Goal: Task Accomplishment & Management: Use online tool/utility

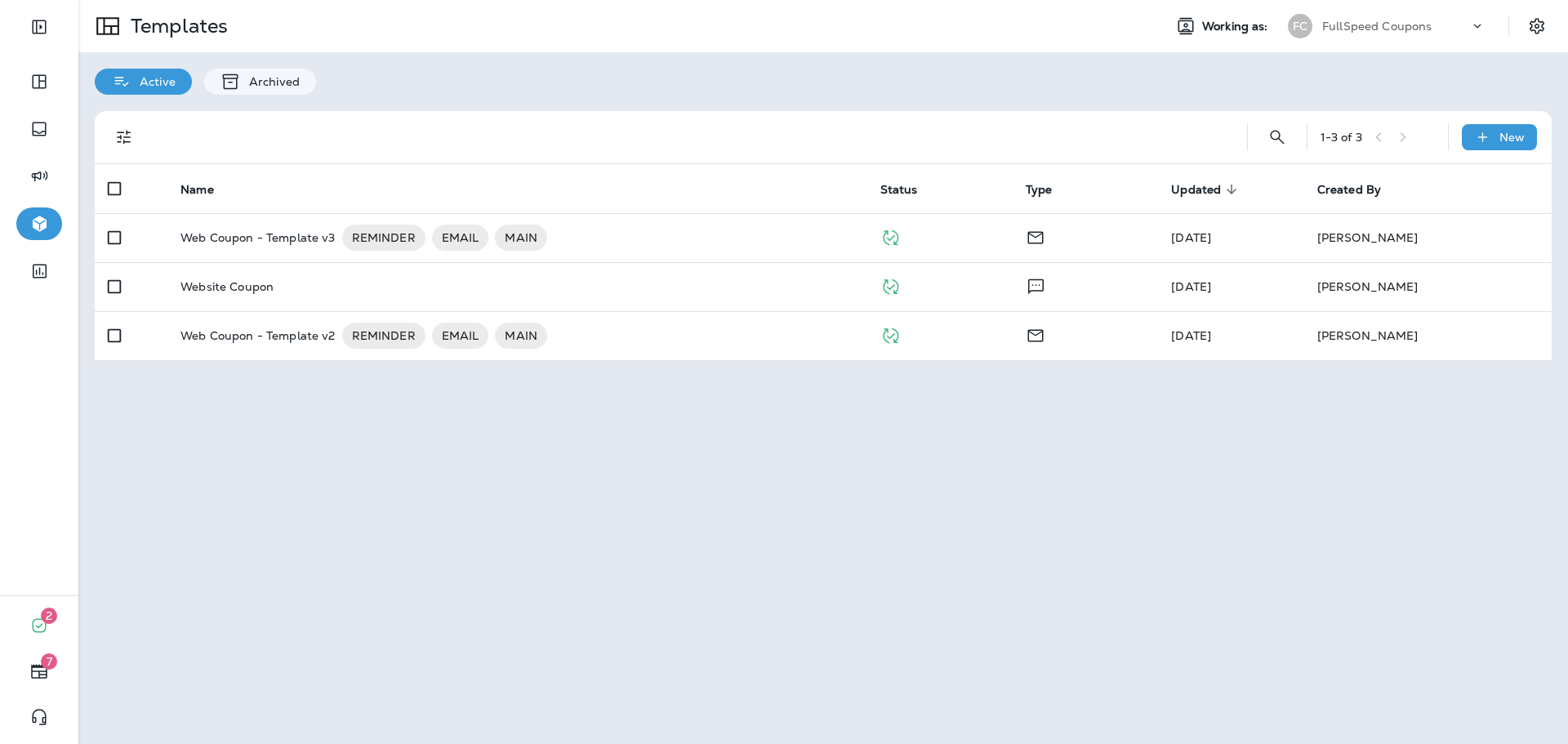
click at [1407, 30] on p "FullSpeed Coupons" at bounding box center [1376, 26] width 109 height 13
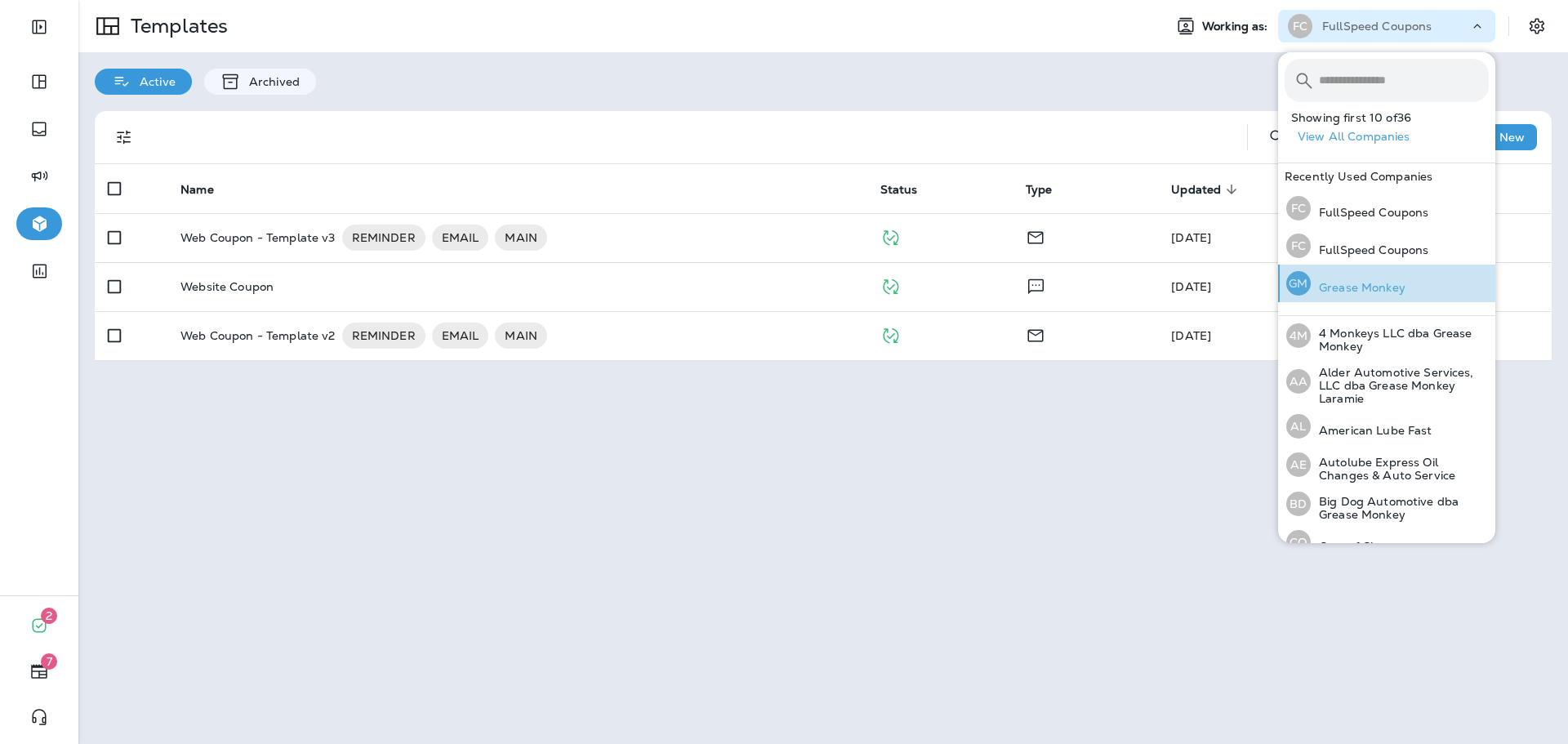
click at [1394, 280] on div "GM Grease Monkey" at bounding box center [1345, 283] width 132 height 37
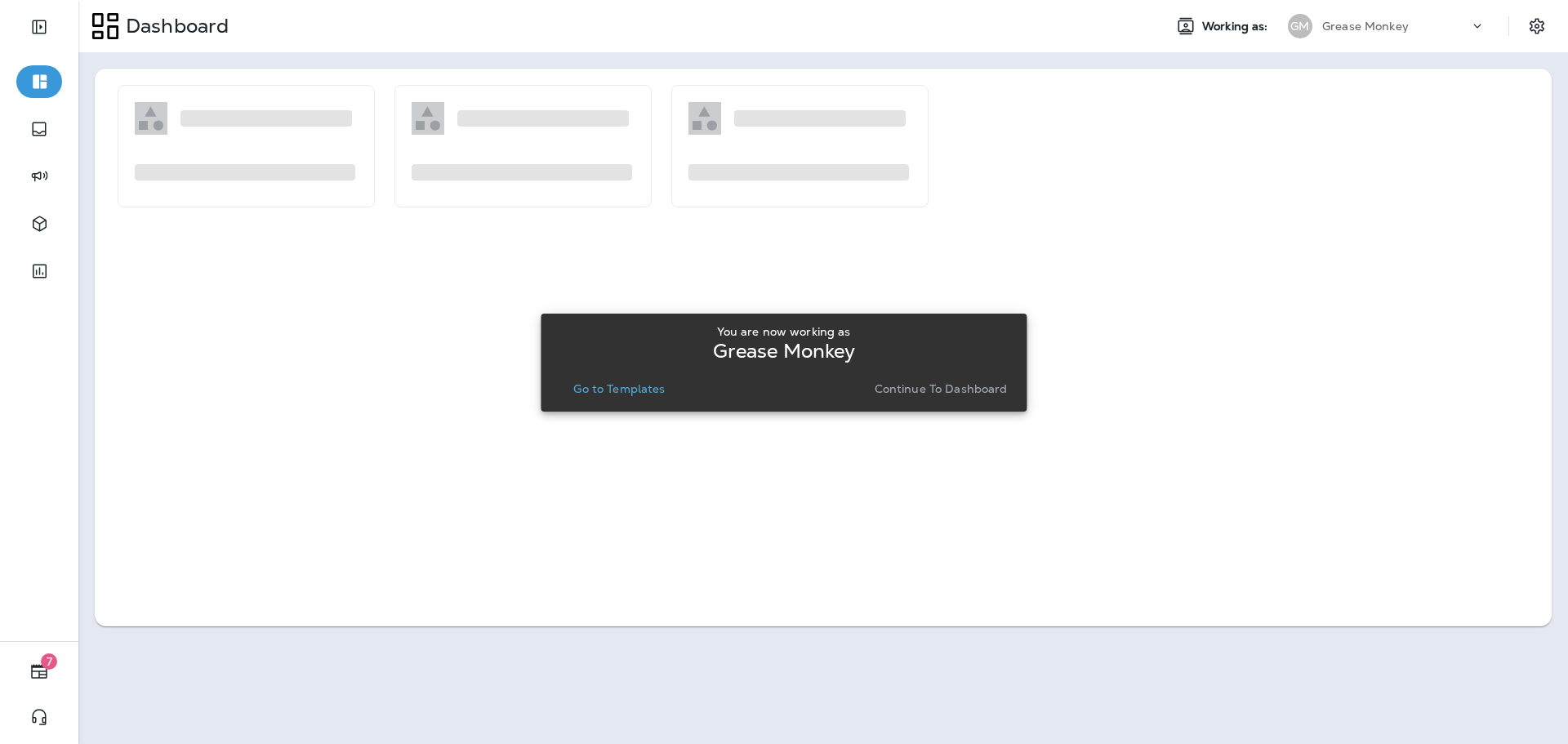
click at [925, 391] on p "Continue to Dashboard" at bounding box center [941, 389] width 133 height 13
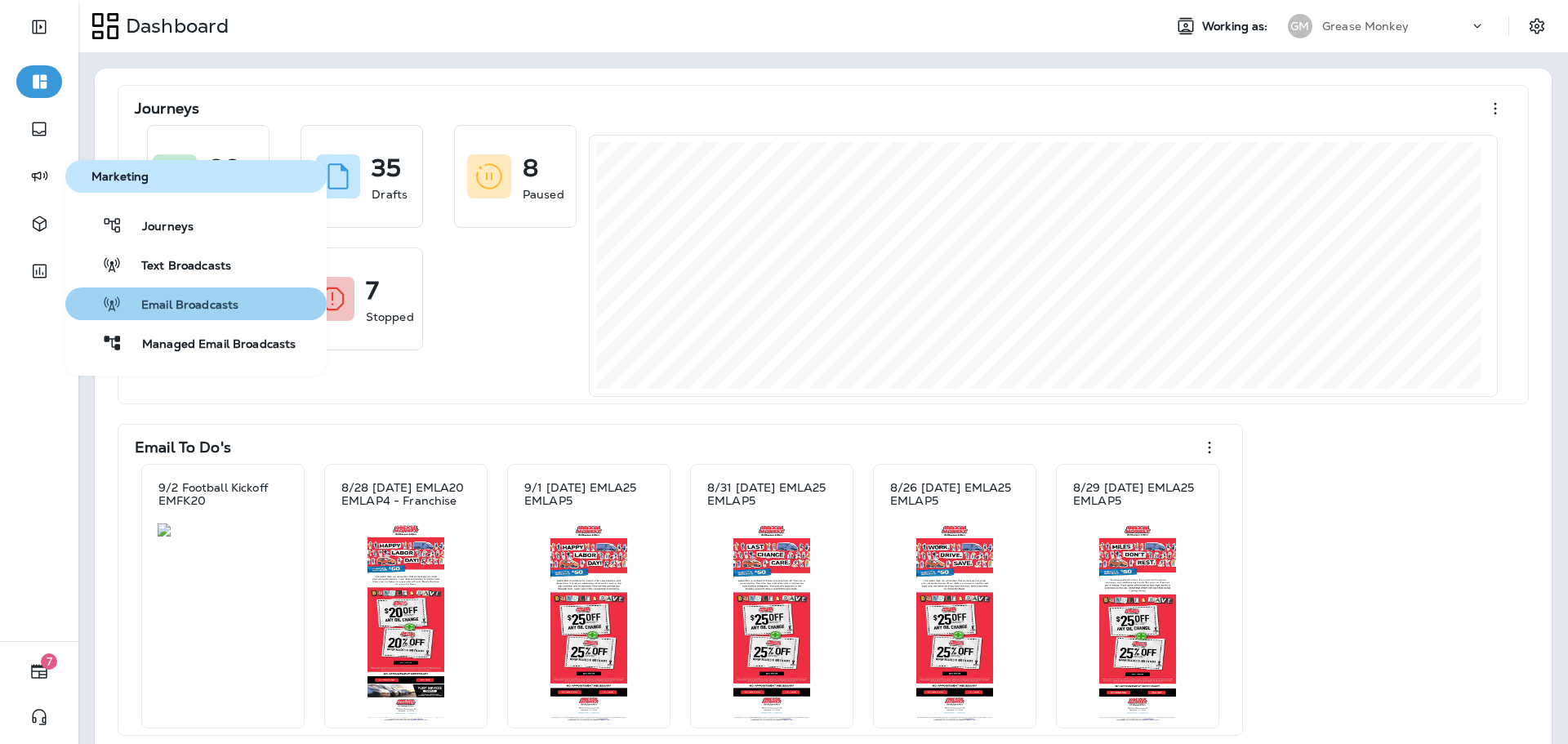
click at [199, 297] on div "Email Broadcasts" at bounding box center [155, 304] width 167 height 20
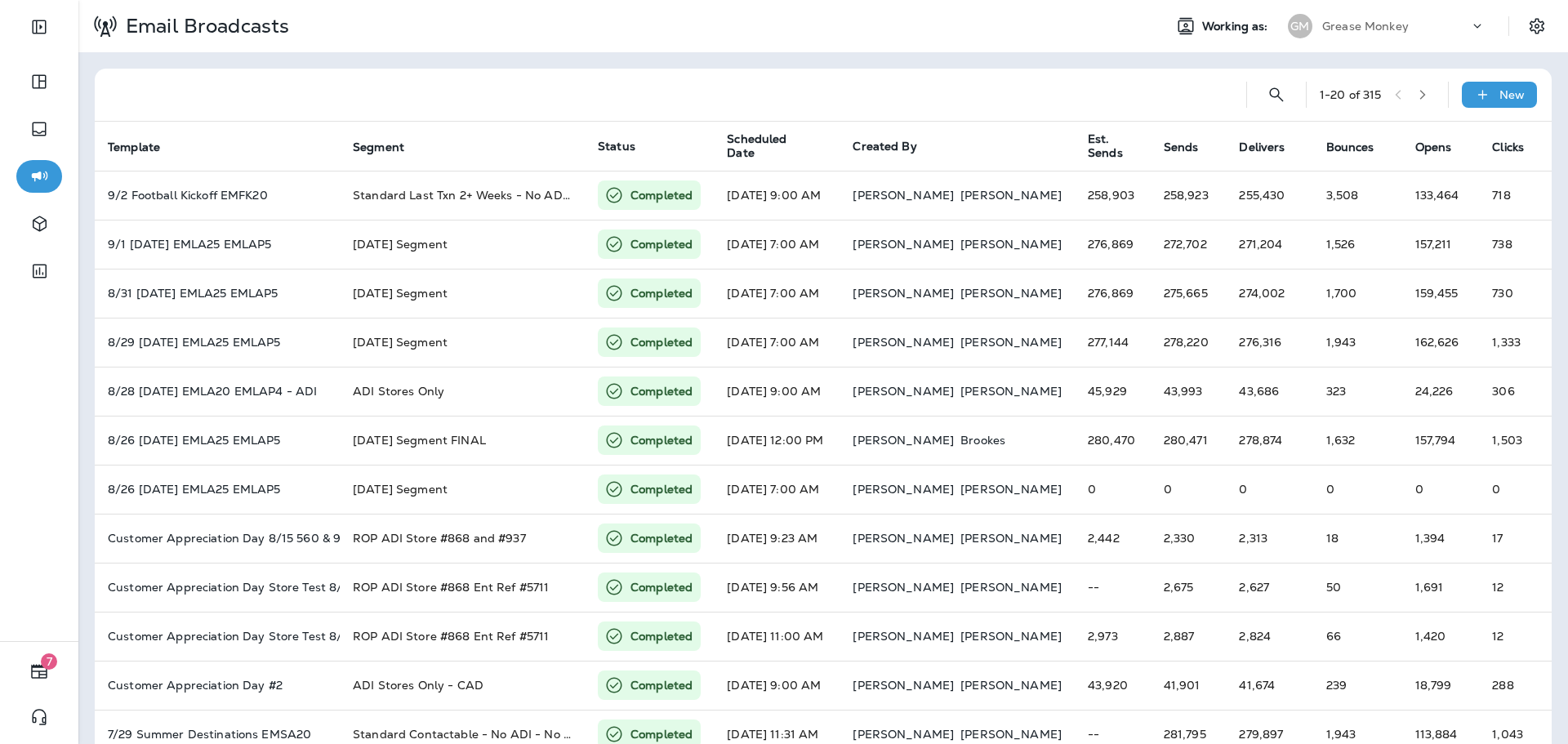
click at [1429, 27] on div "Grease Monkey" at bounding box center [1394, 25] width 147 height 25
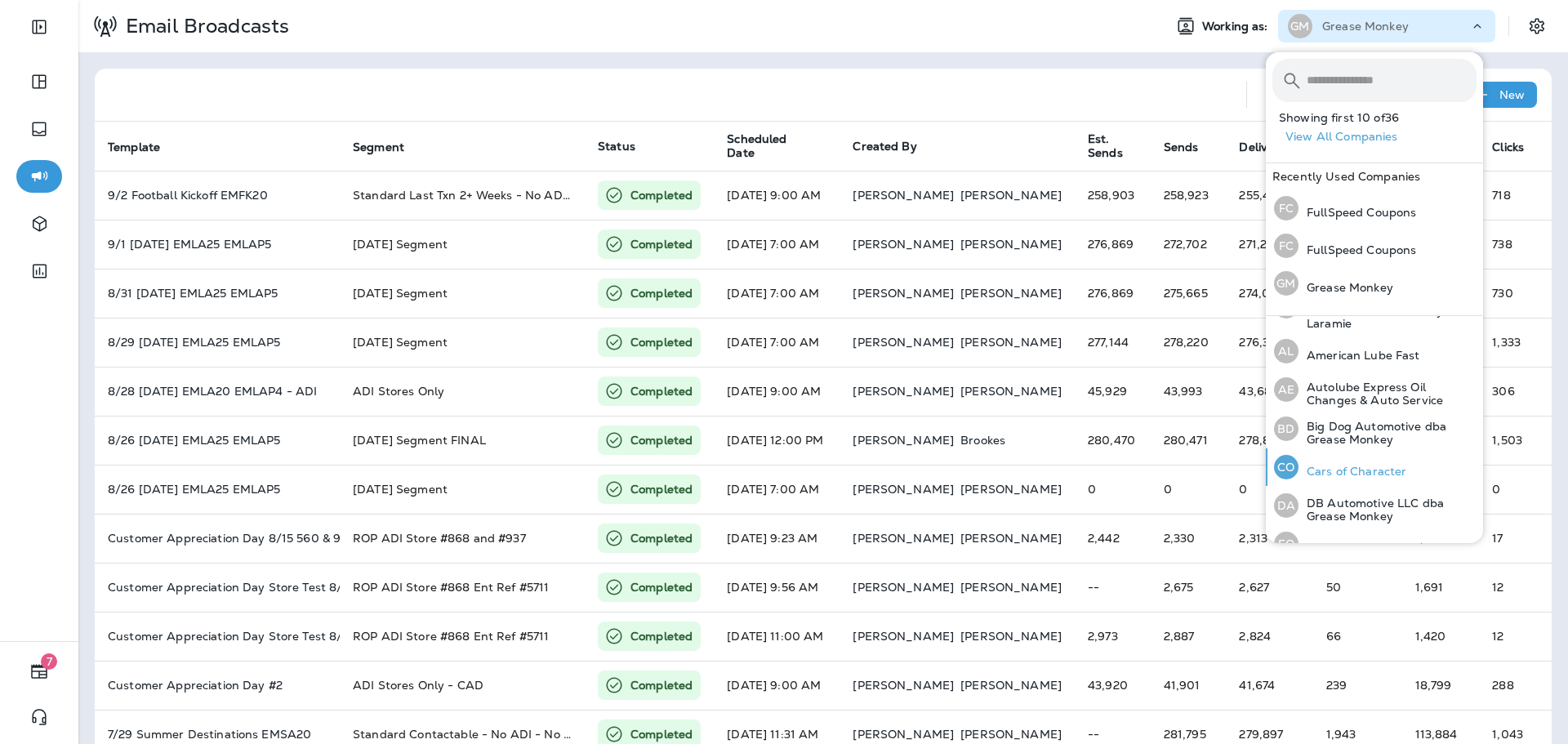
scroll to position [245, 0]
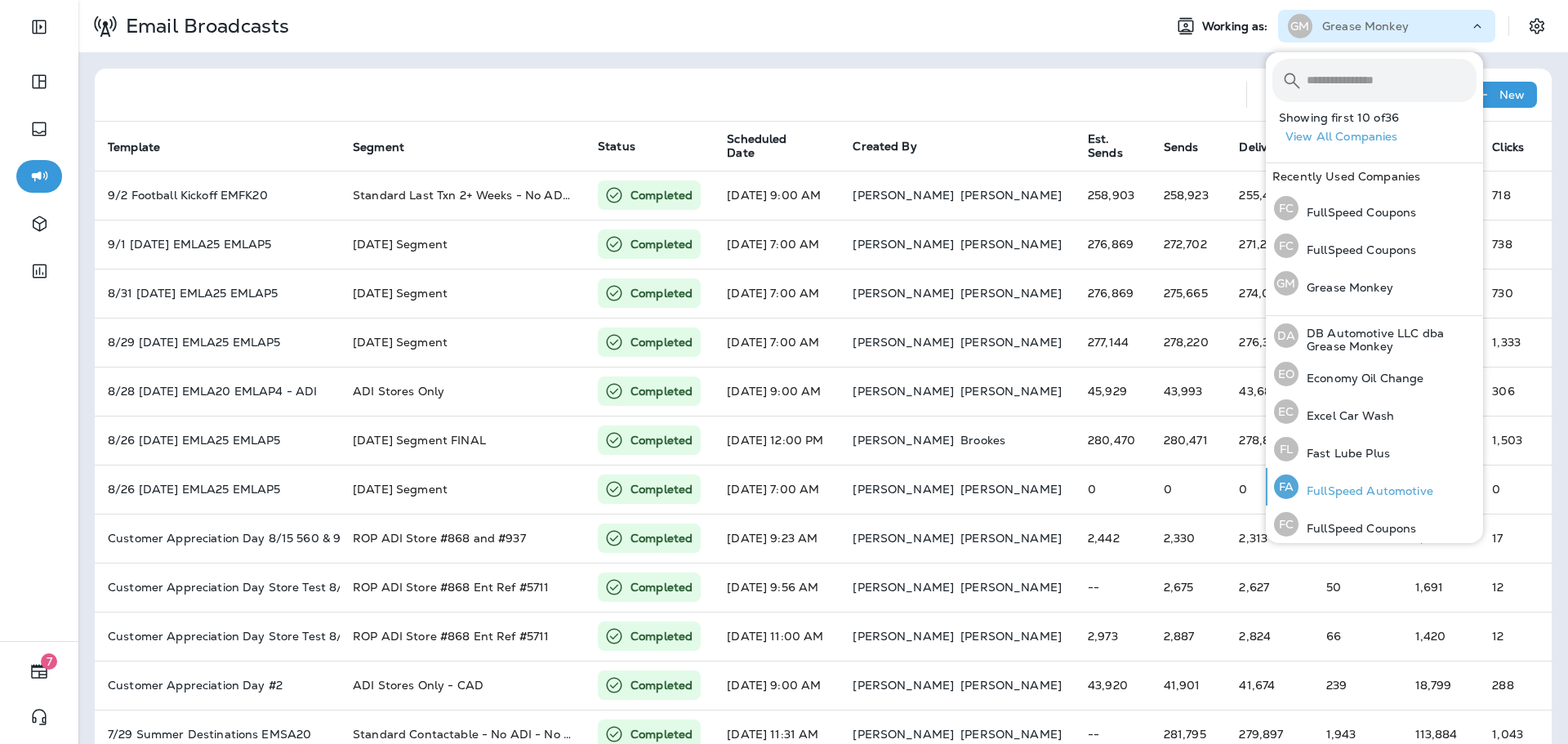
click at [1398, 496] on p "FullSpeed Automotive" at bounding box center [1365, 491] width 135 height 13
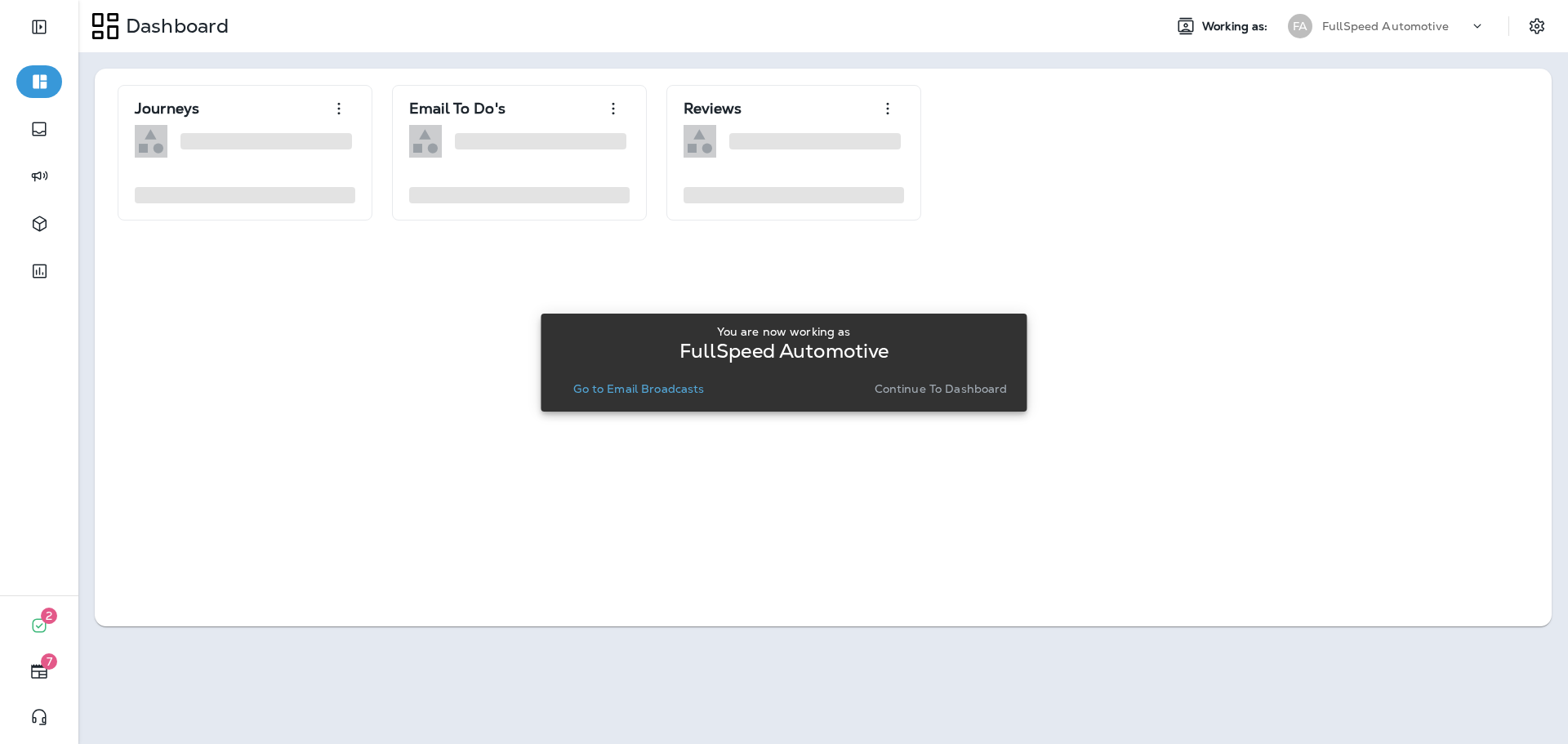
click at [901, 386] on p "Continue to Dashboard" at bounding box center [941, 389] width 133 height 13
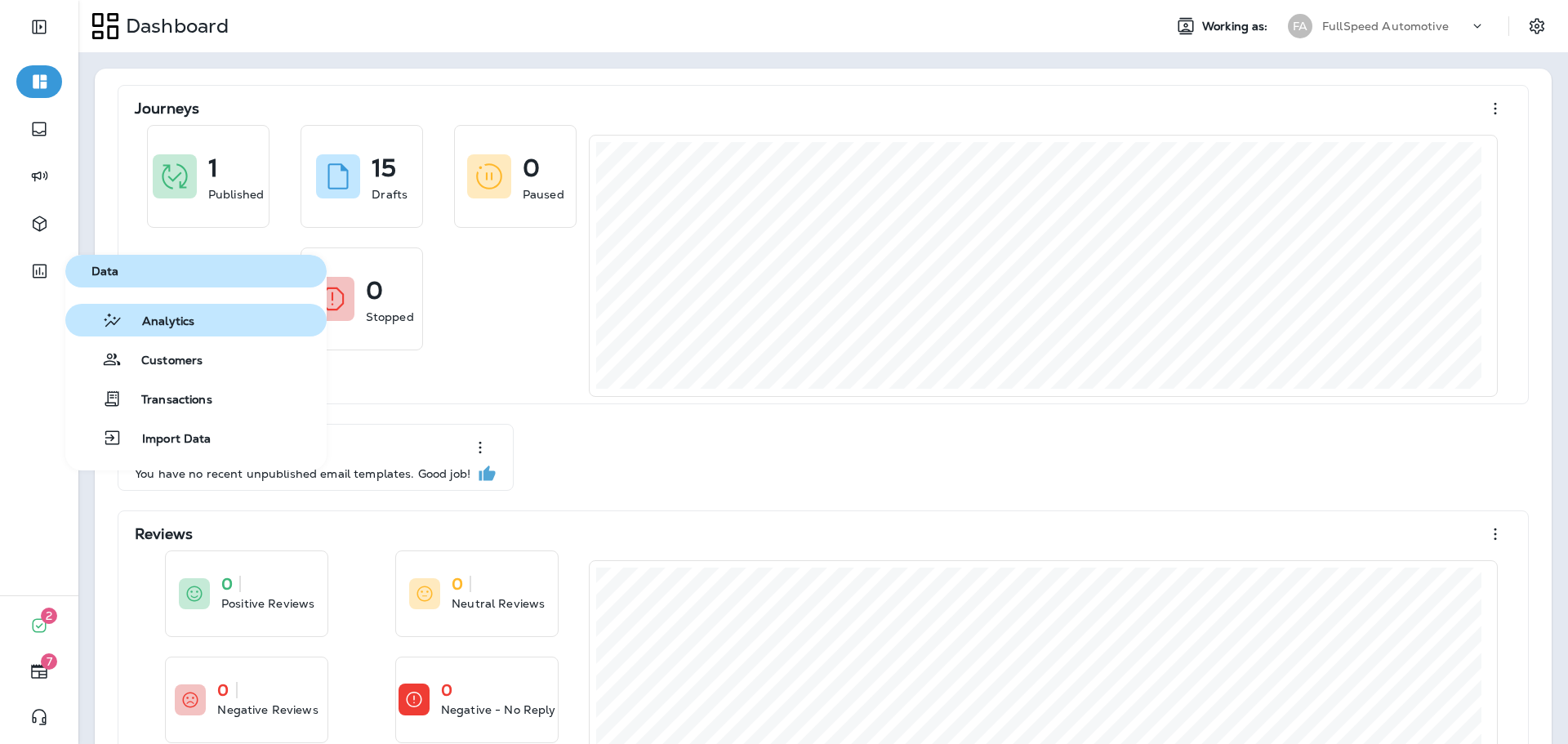
click at [152, 327] on span "Analytics" at bounding box center [158, 321] width 72 height 15
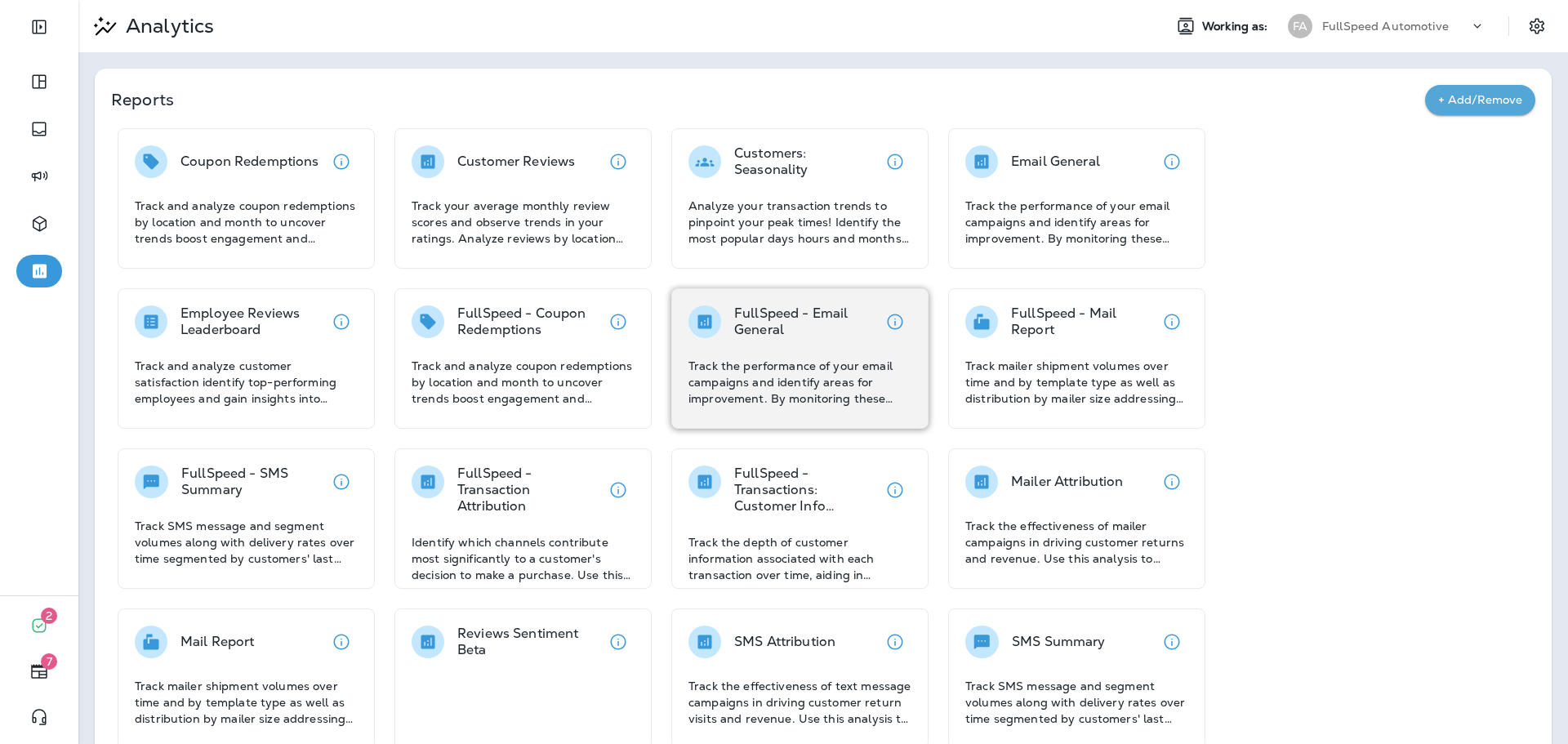
click at [799, 342] on div "FullSpeed - Email General Track the performance of your email campaigns and ide…" at bounding box center [799, 356] width 223 height 101
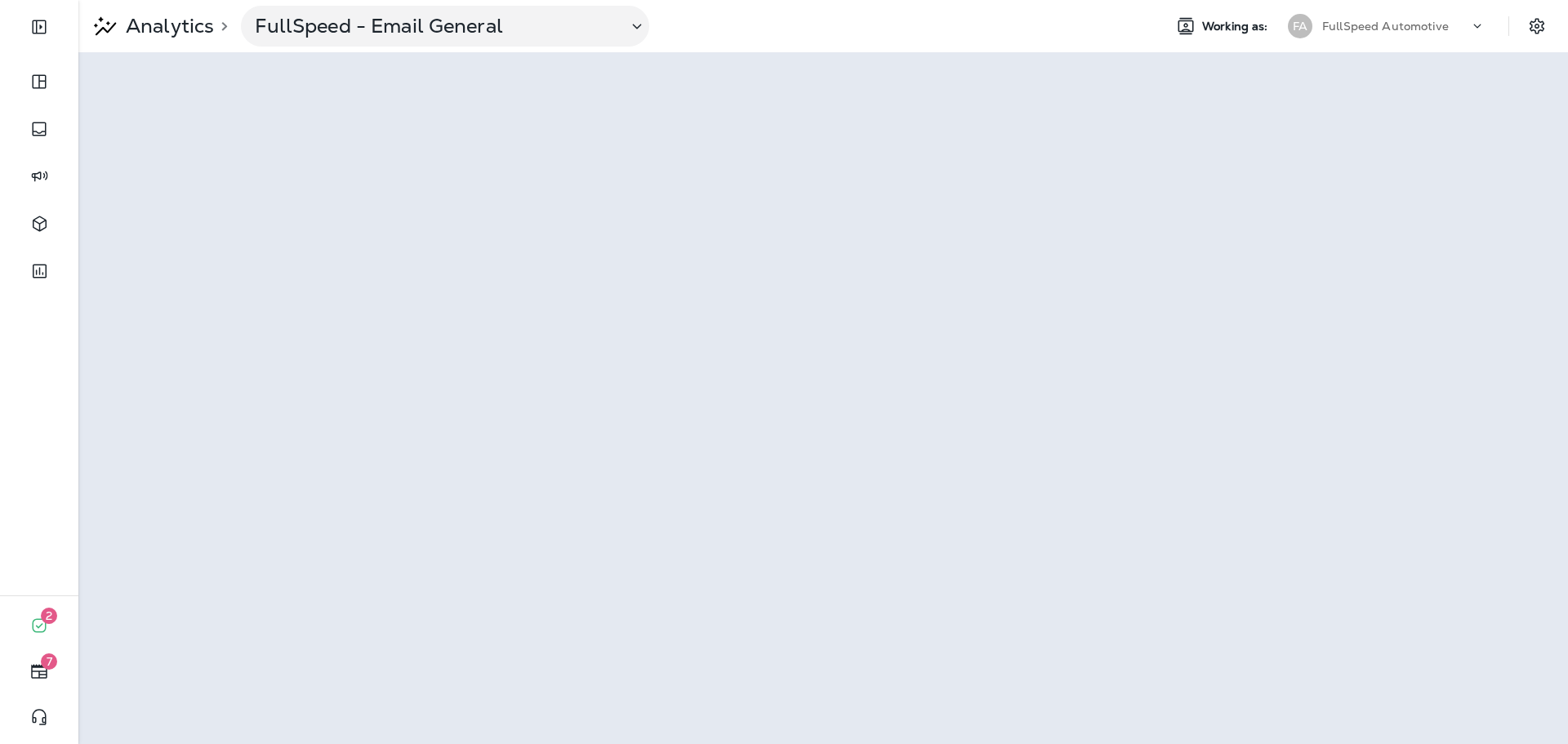
click at [1381, 36] on div "FullSpeed Automotive" at bounding box center [1394, 25] width 147 height 25
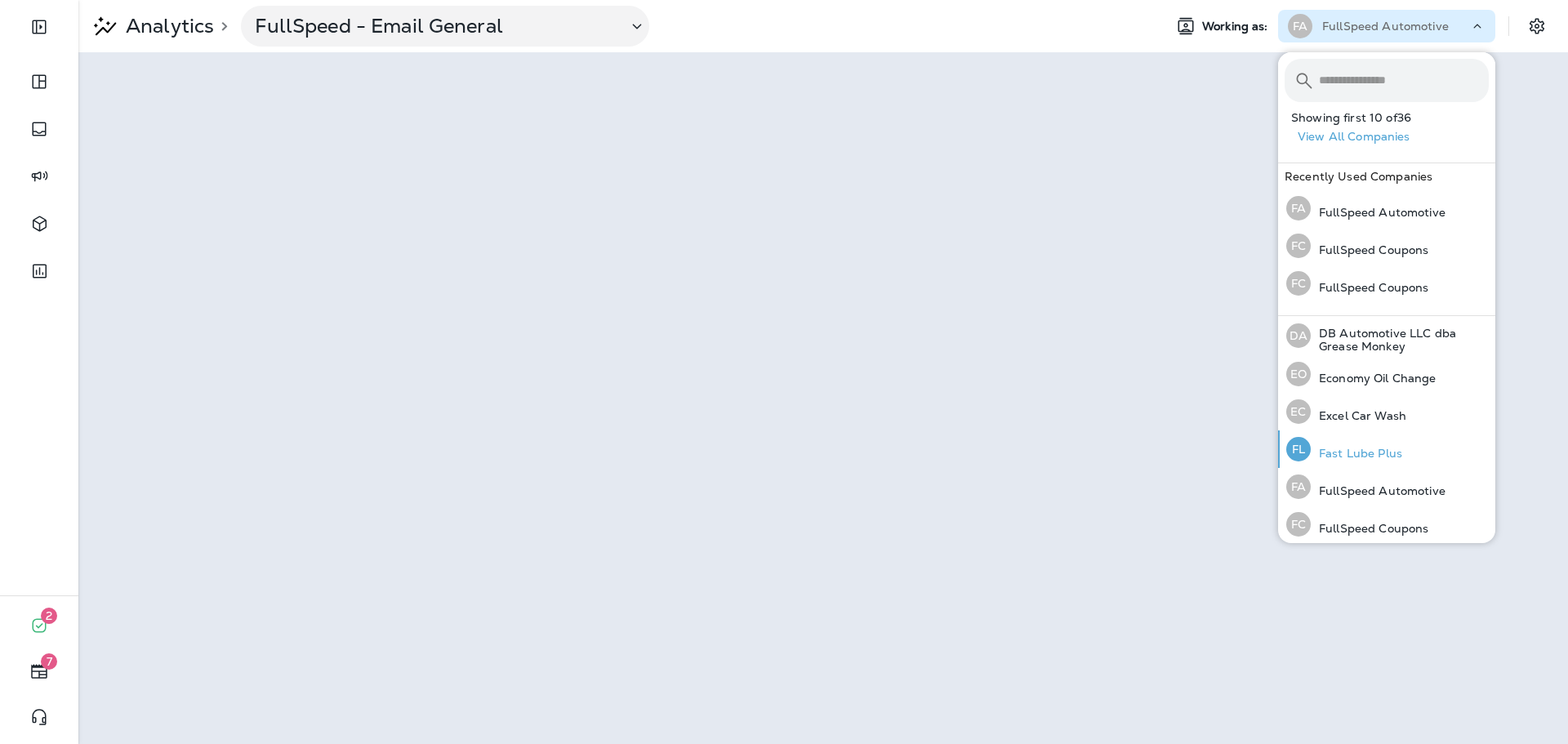
scroll to position [327, 0]
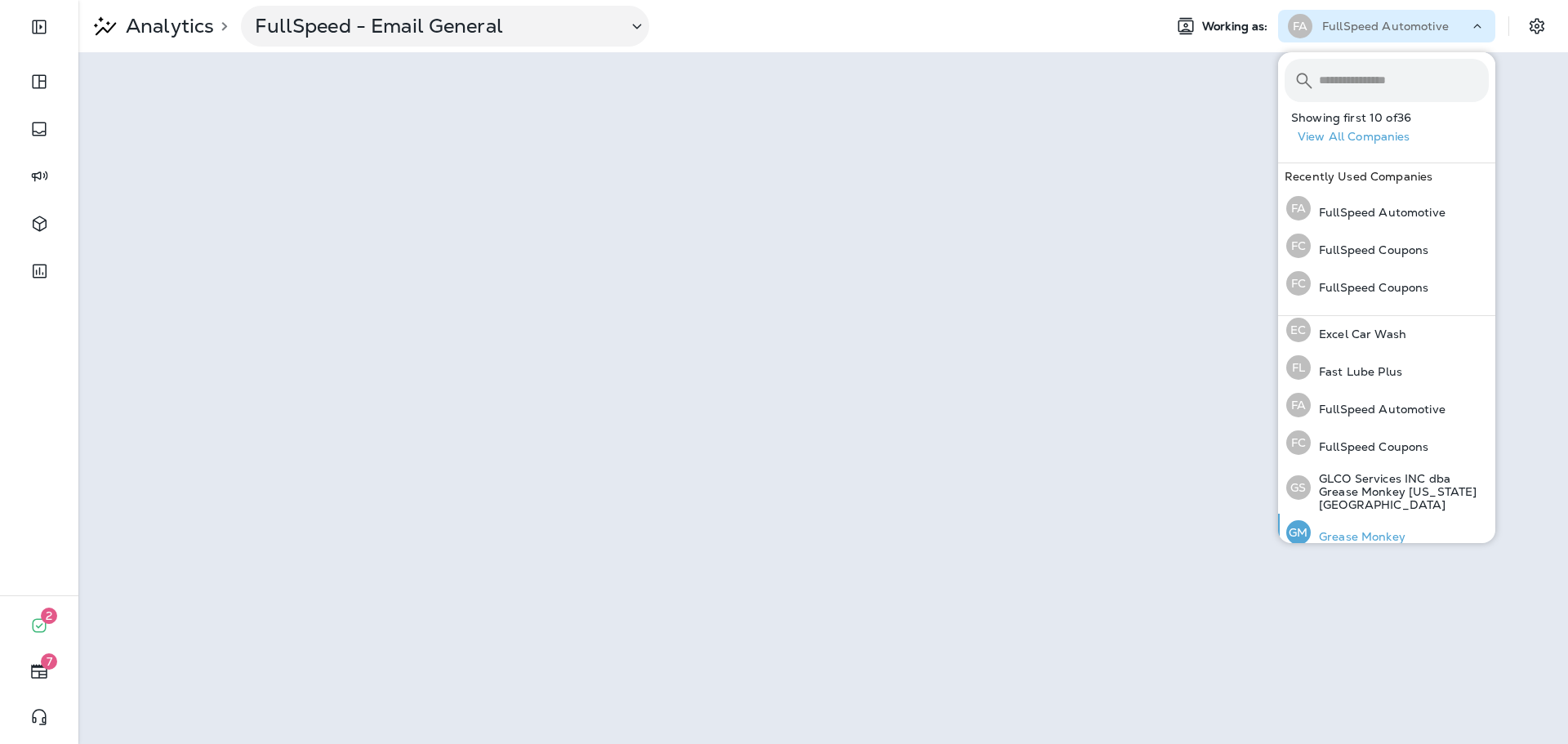
click at [1396, 530] on p "Grease Monkey" at bounding box center [1358, 536] width 95 height 13
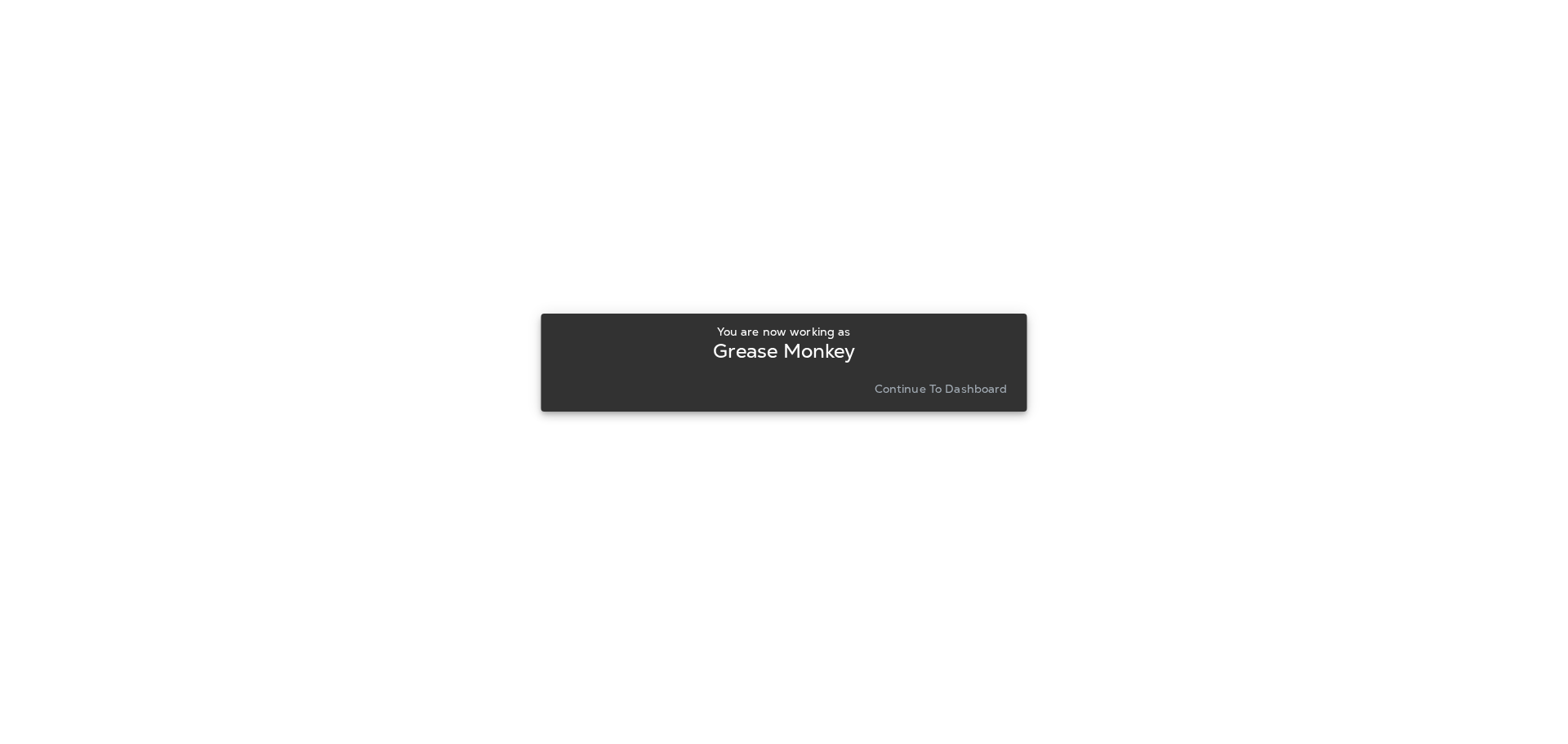
click at [986, 404] on div "You are now working as Grease Monkey Continue to Dashboard" at bounding box center [783, 362] width 460 height 88
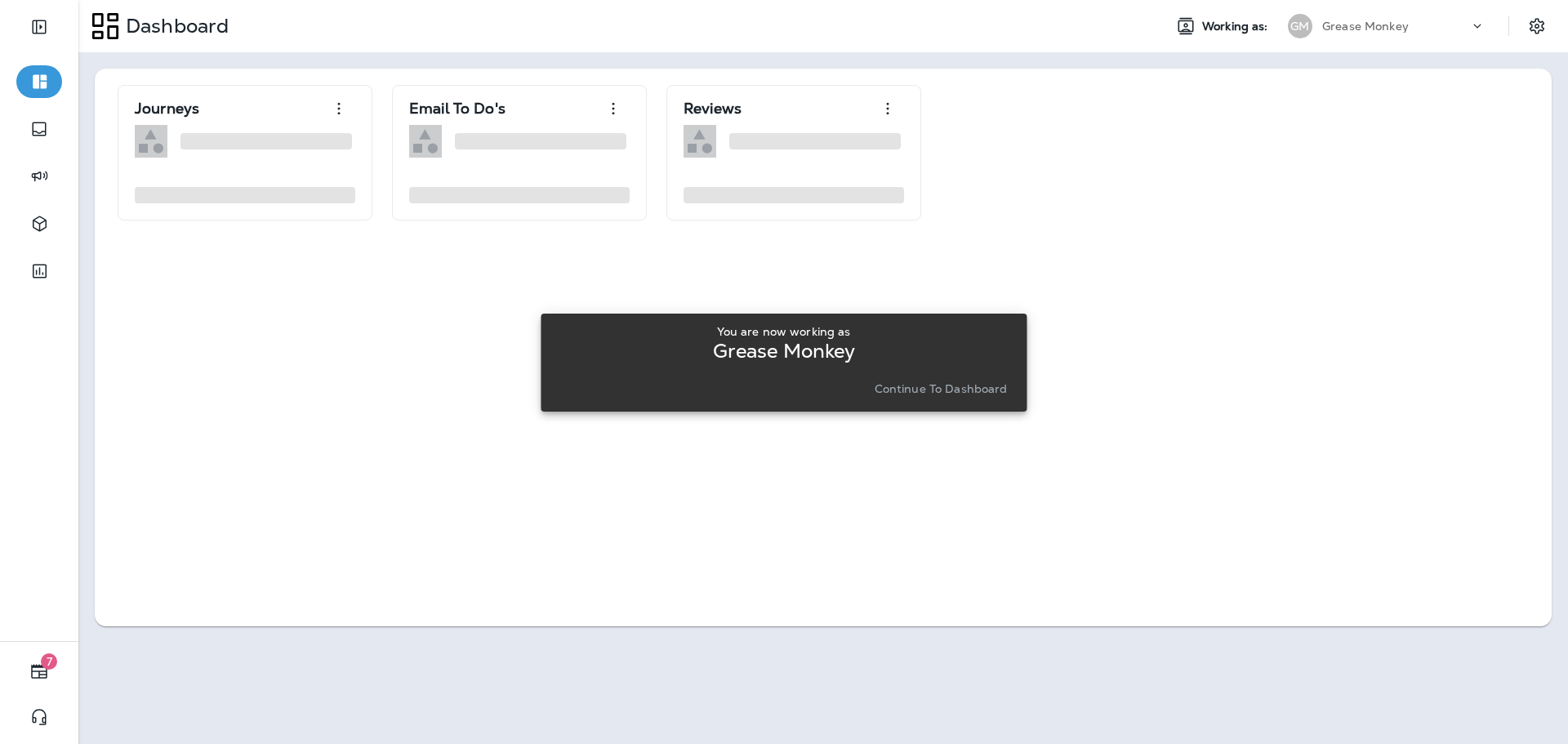
click at [985, 394] on p "Continue to Dashboard" at bounding box center [941, 389] width 133 height 13
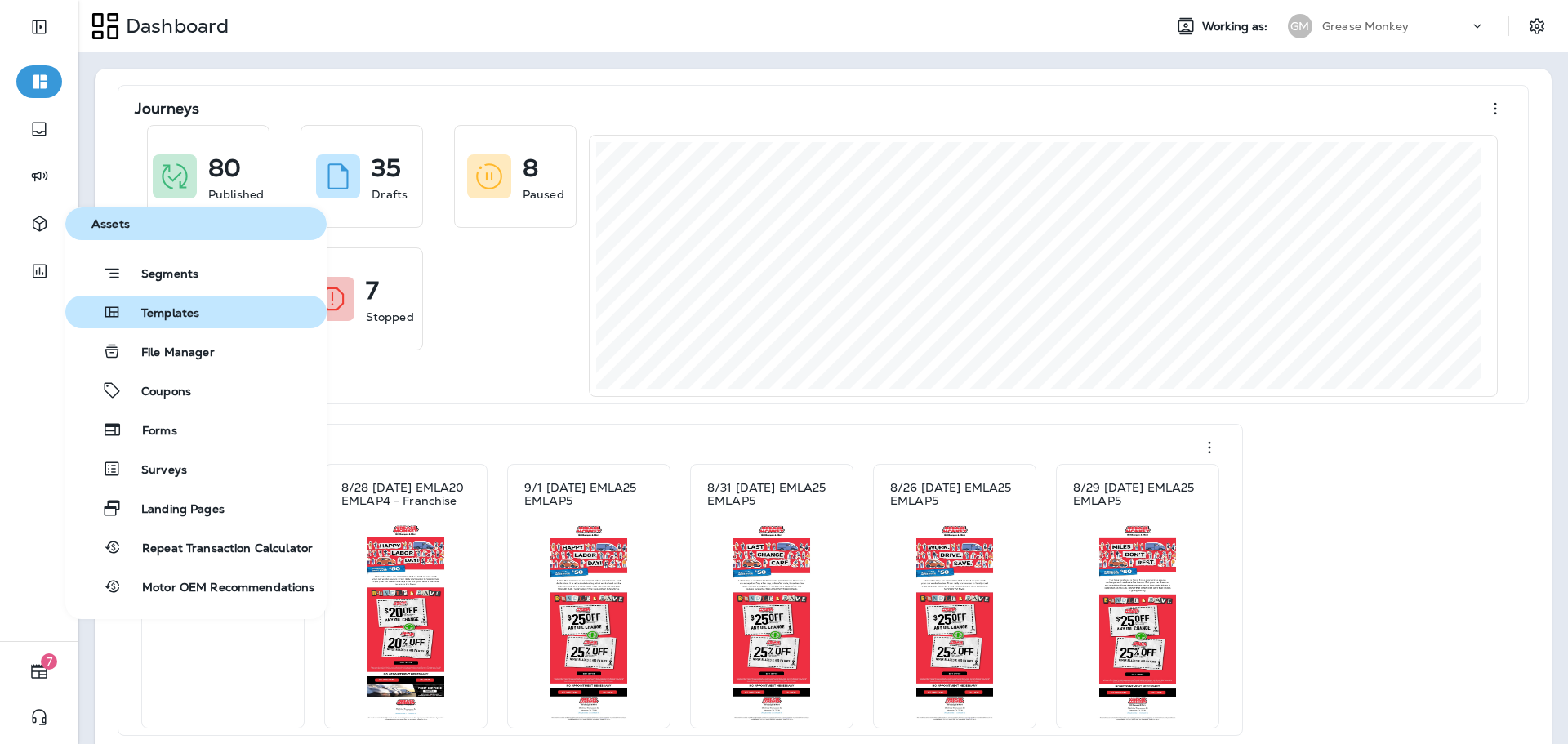
click at [142, 314] on span "Templates" at bounding box center [160, 313] width 77 height 15
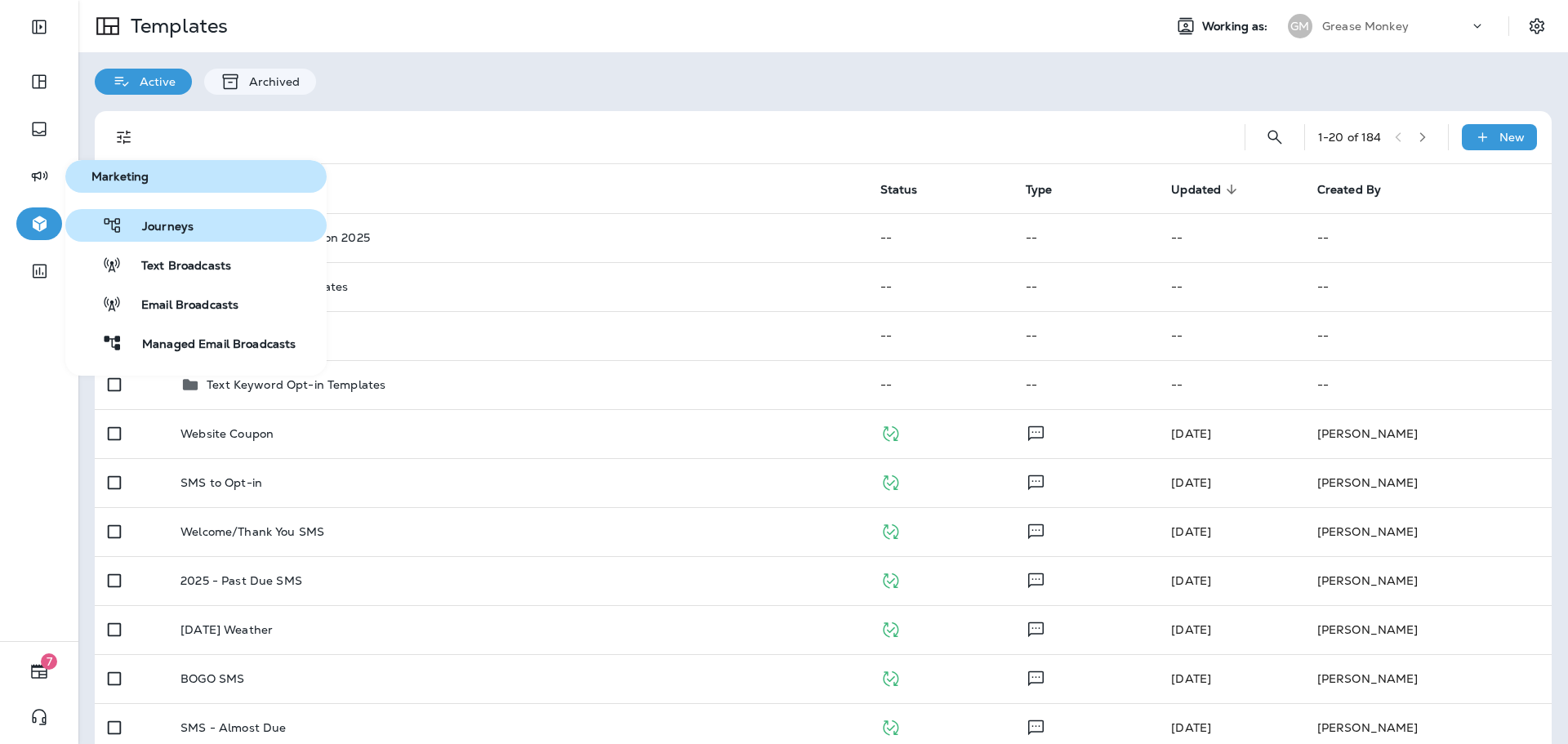
click at [182, 229] on span "Journeys" at bounding box center [158, 227] width 71 height 15
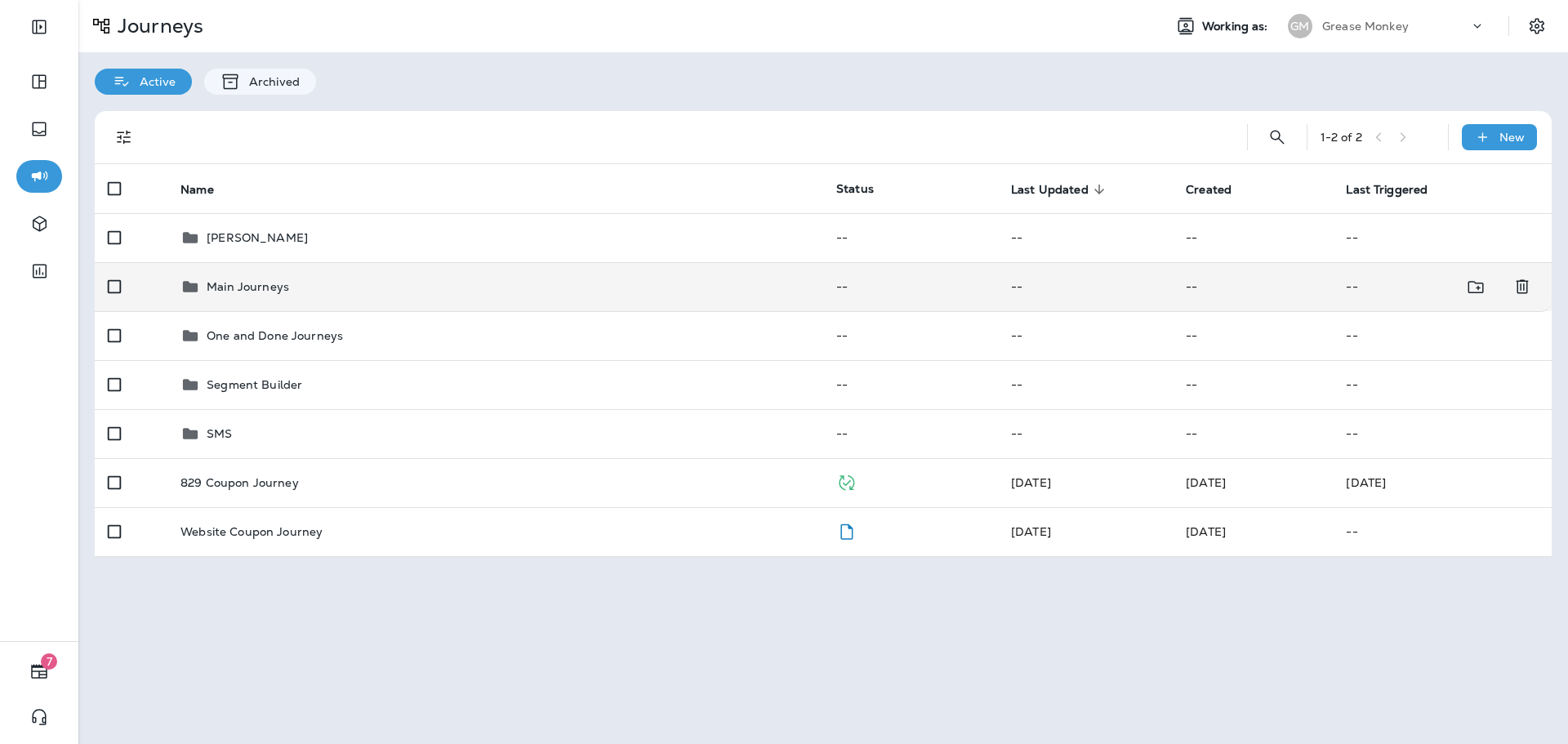
click at [639, 301] on td "Main Journeys" at bounding box center [495, 287] width 655 height 49
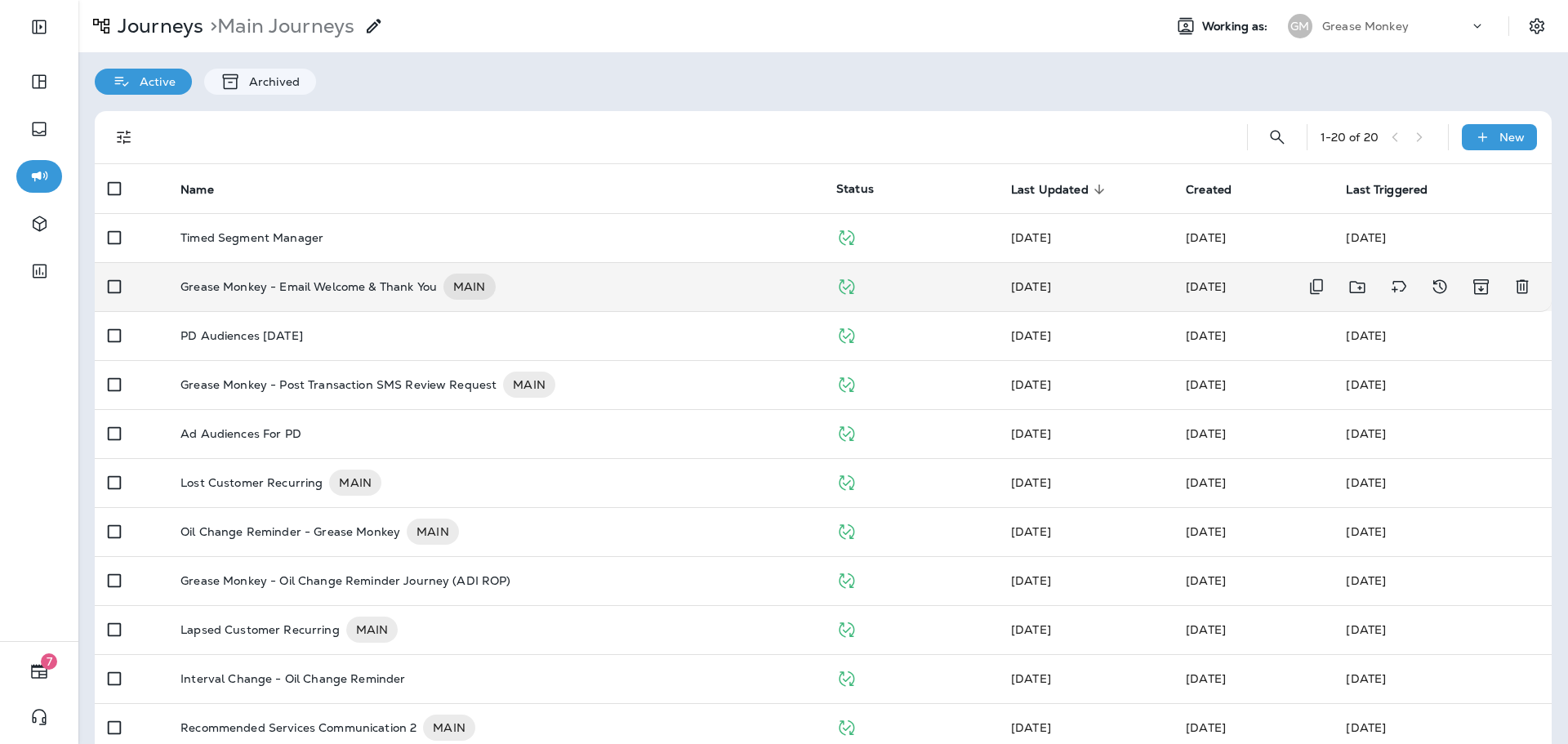
click at [603, 290] on div "Grease Monkey - Email Welcome & Thank You MAIN" at bounding box center [495, 287] width 630 height 26
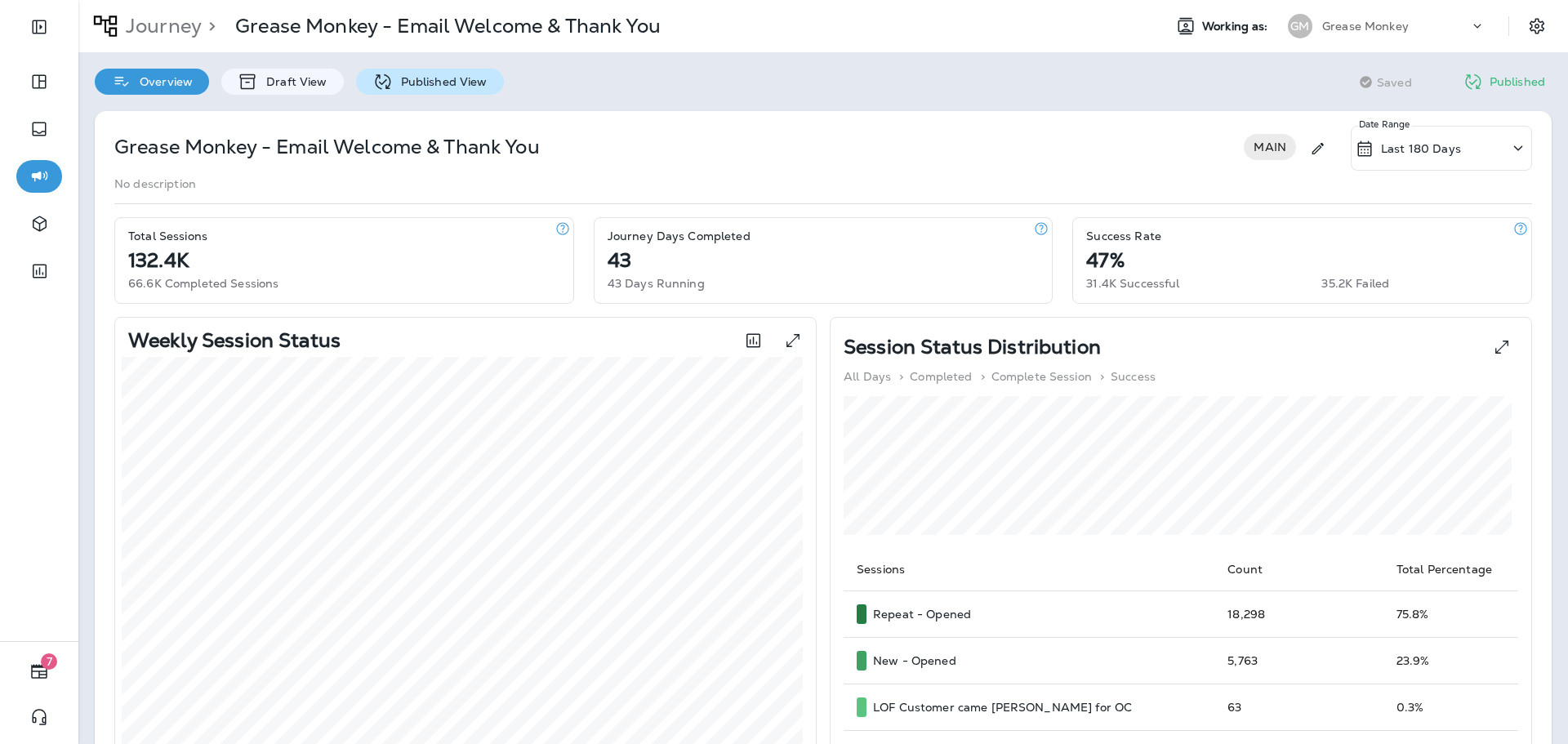
click at [434, 82] on p "Published View" at bounding box center [440, 82] width 95 height 13
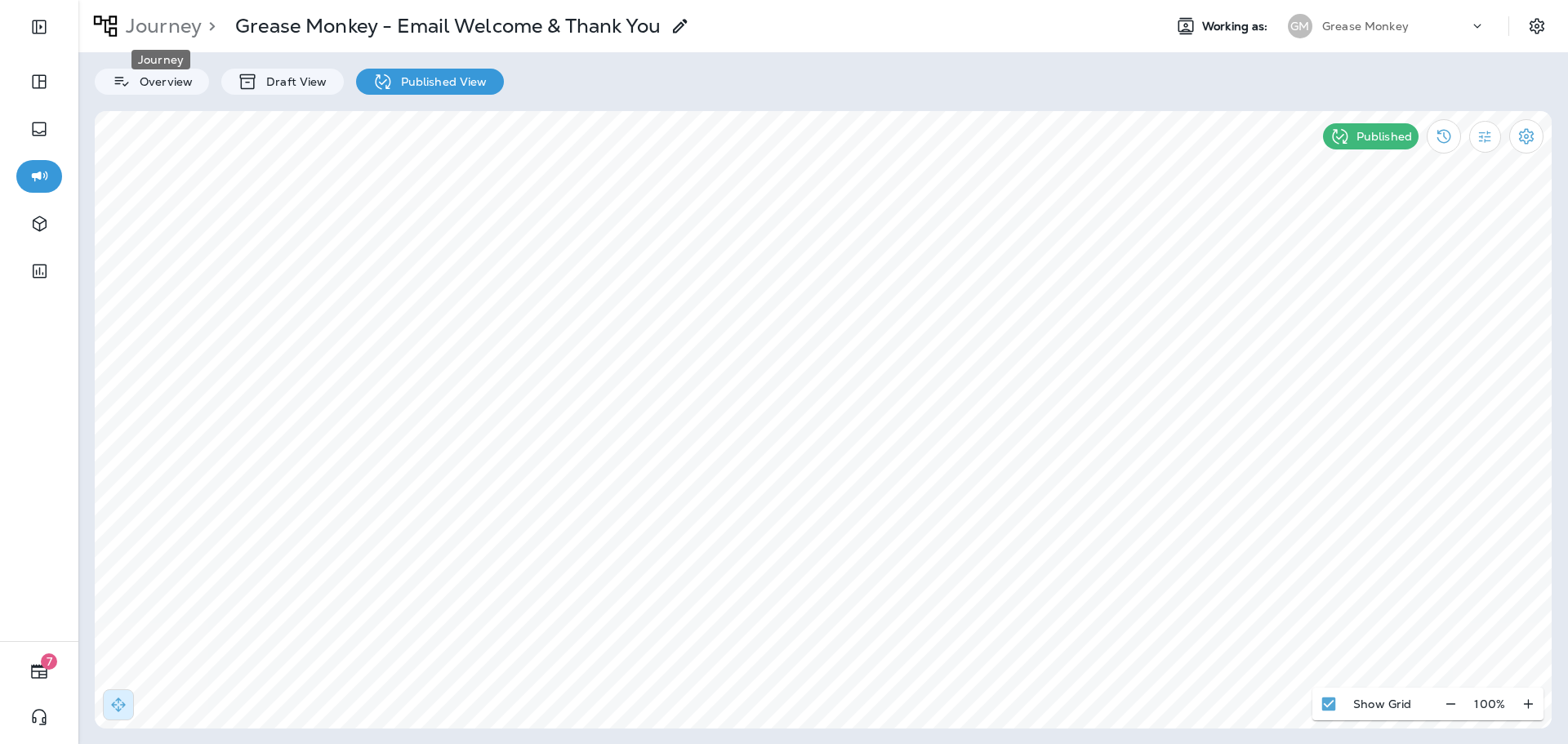
click at [165, 36] on p "Journey" at bounding box center [160, 25] width 83 height 25
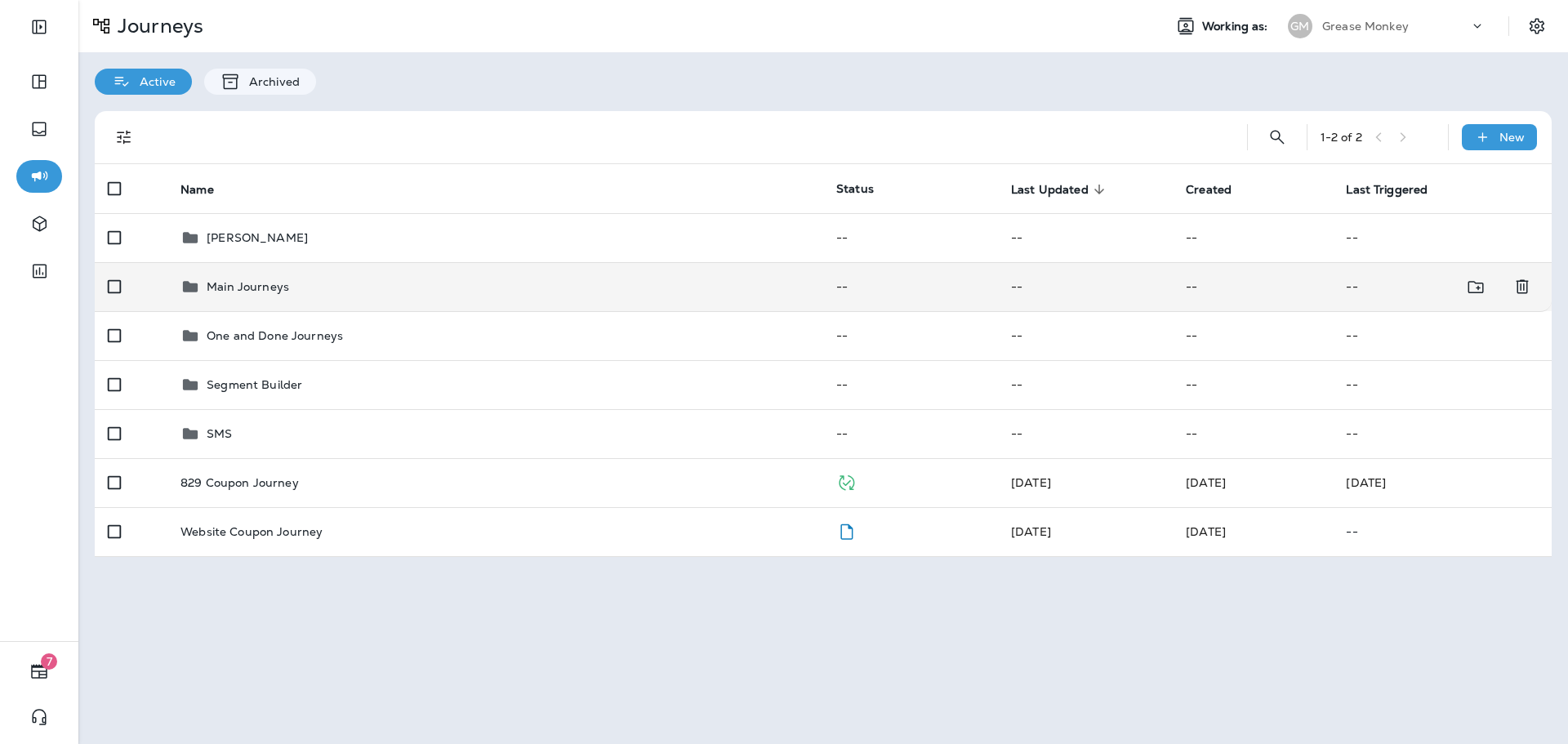
click at [335, 288] on div "Main Journeys" at bounding box center [495, 287] width 630 height 20
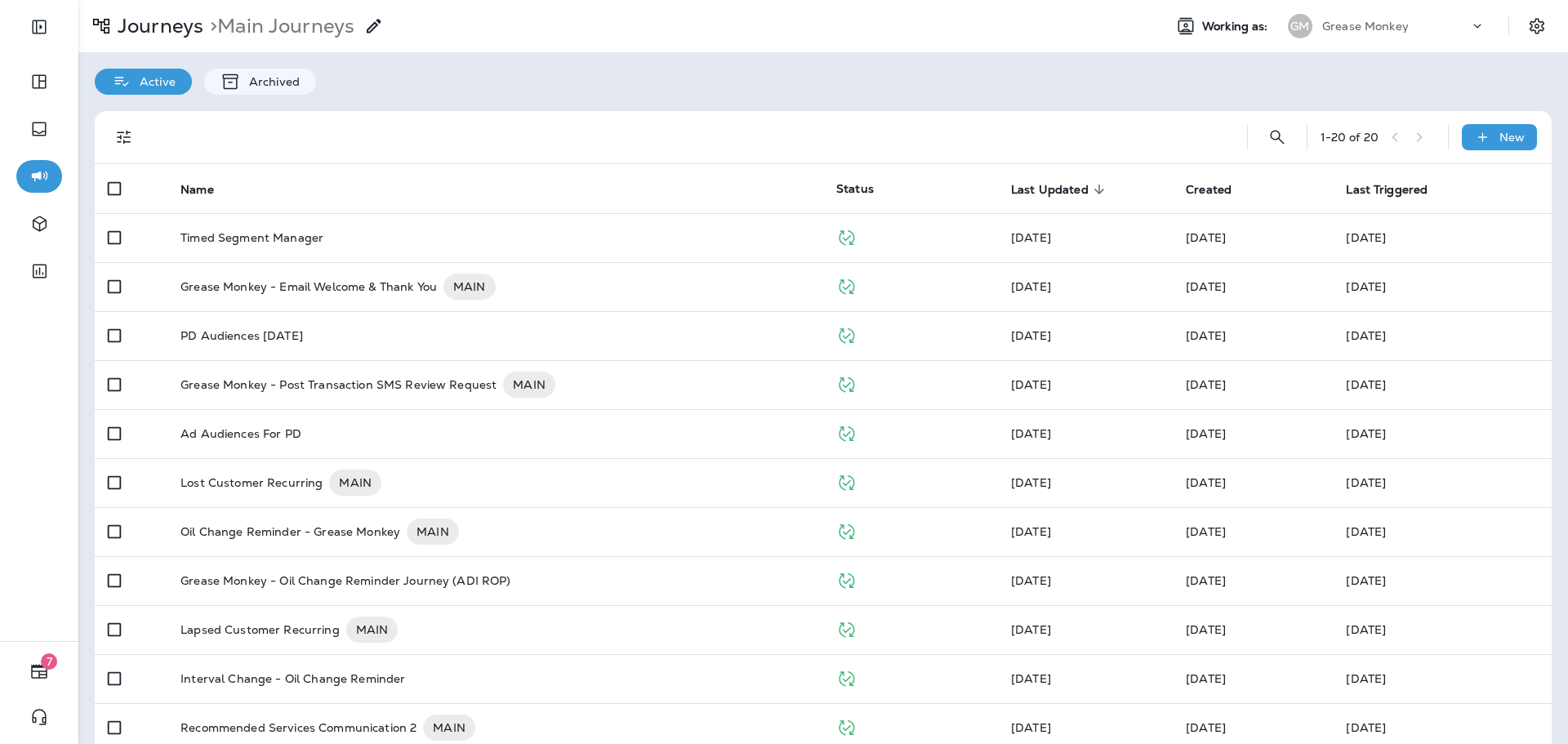
click at [1406, 18] on div "Grease Monkey" at bounding box center [1394, 25] width 147 height 25
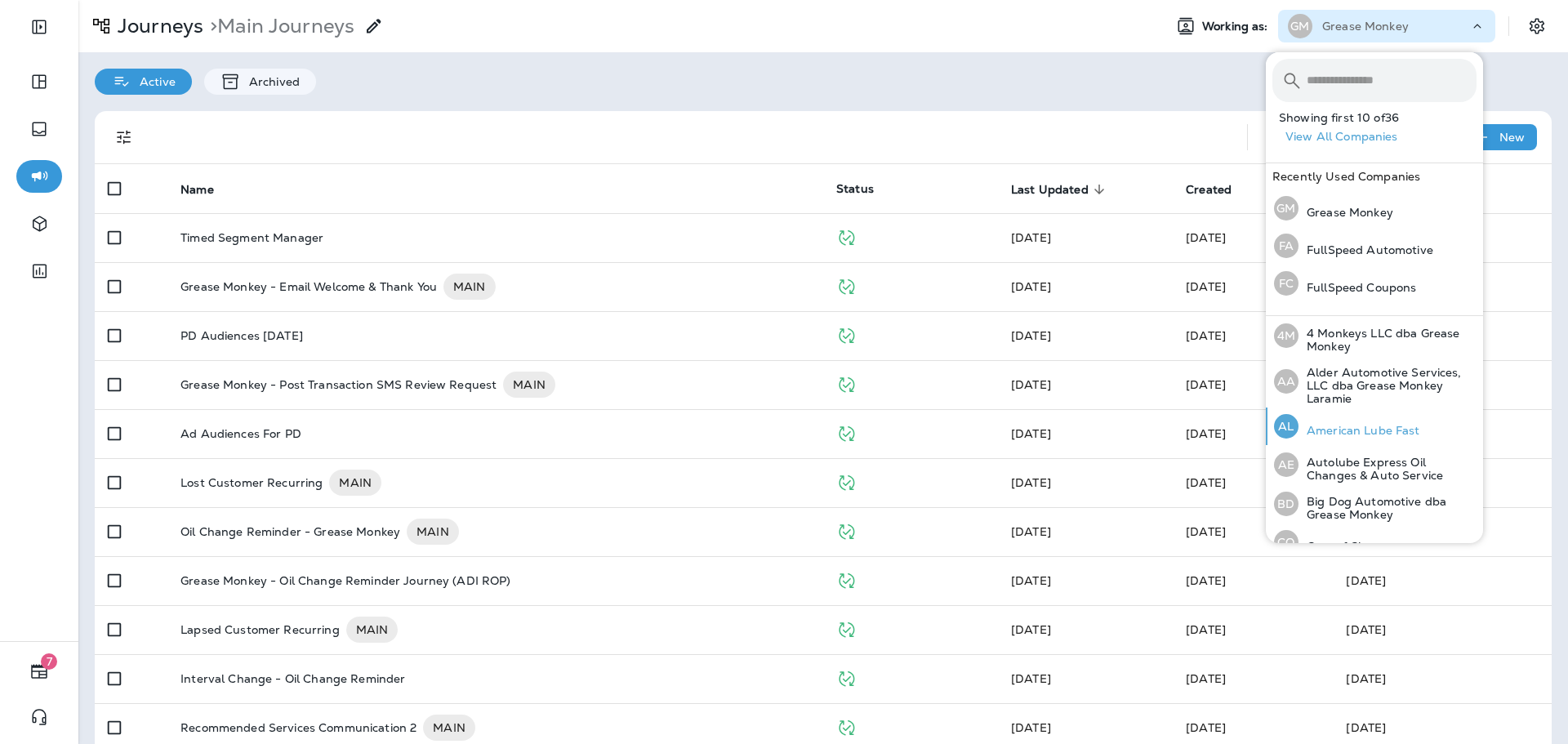
click at [1364, 427] on p "American Lube Fast" at bounding box center [1359, 431] width 122 height 13
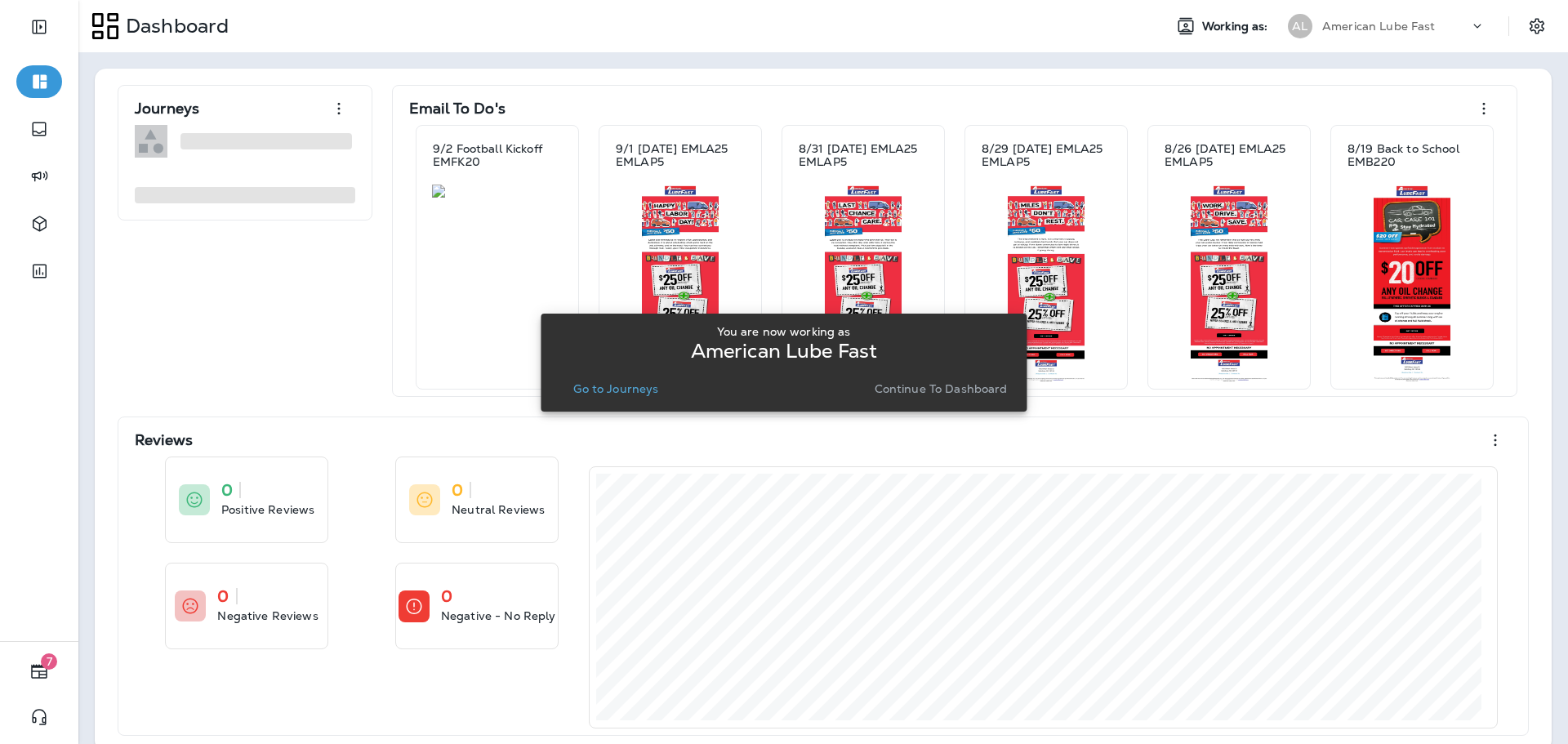
click at [892, 398] on button "Continue to Dashboard" at bounding box center [941, 388] width 147 height 23
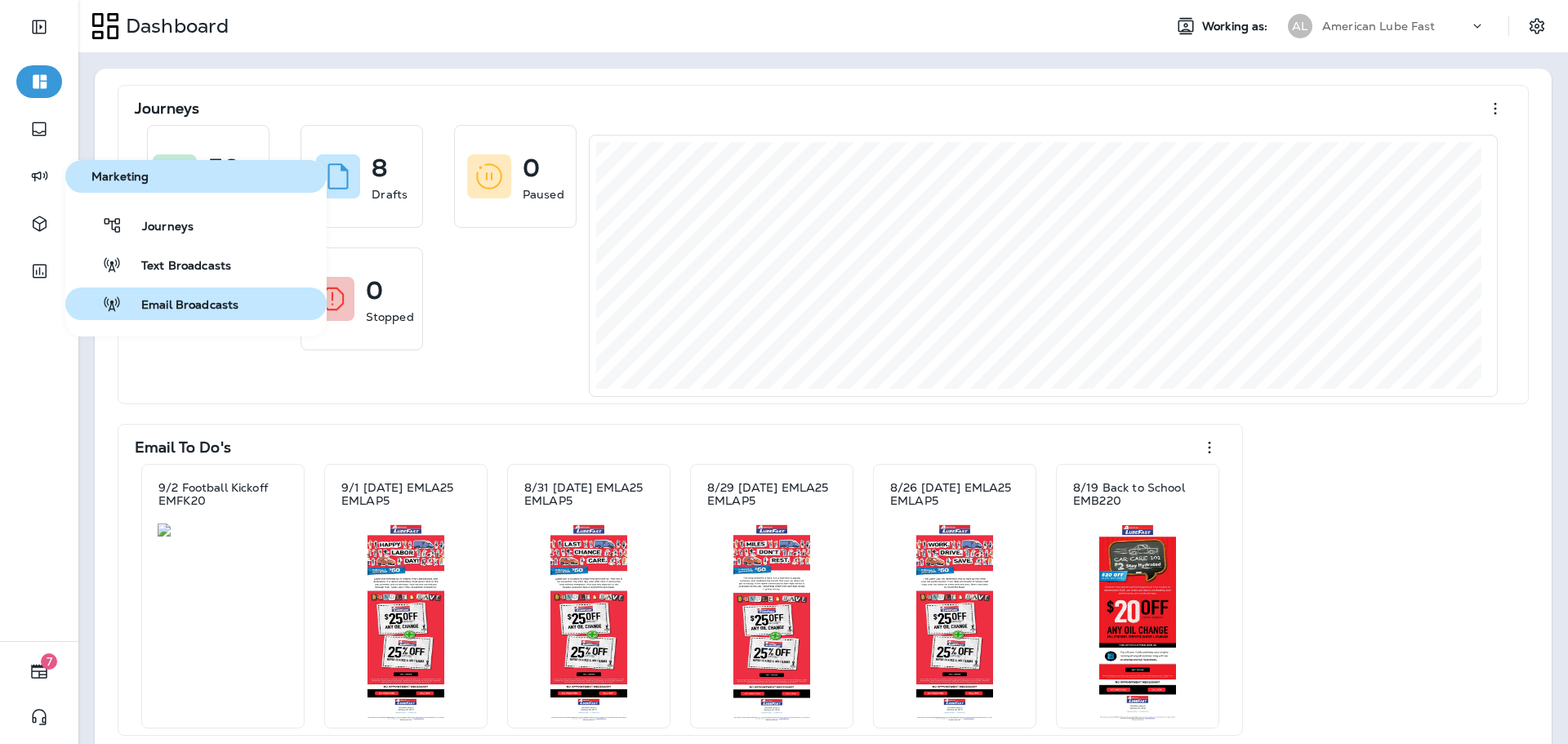
click at [196, 312] on span "Email Broadcasts" at bounding box center [180, 305] width 116 height 15
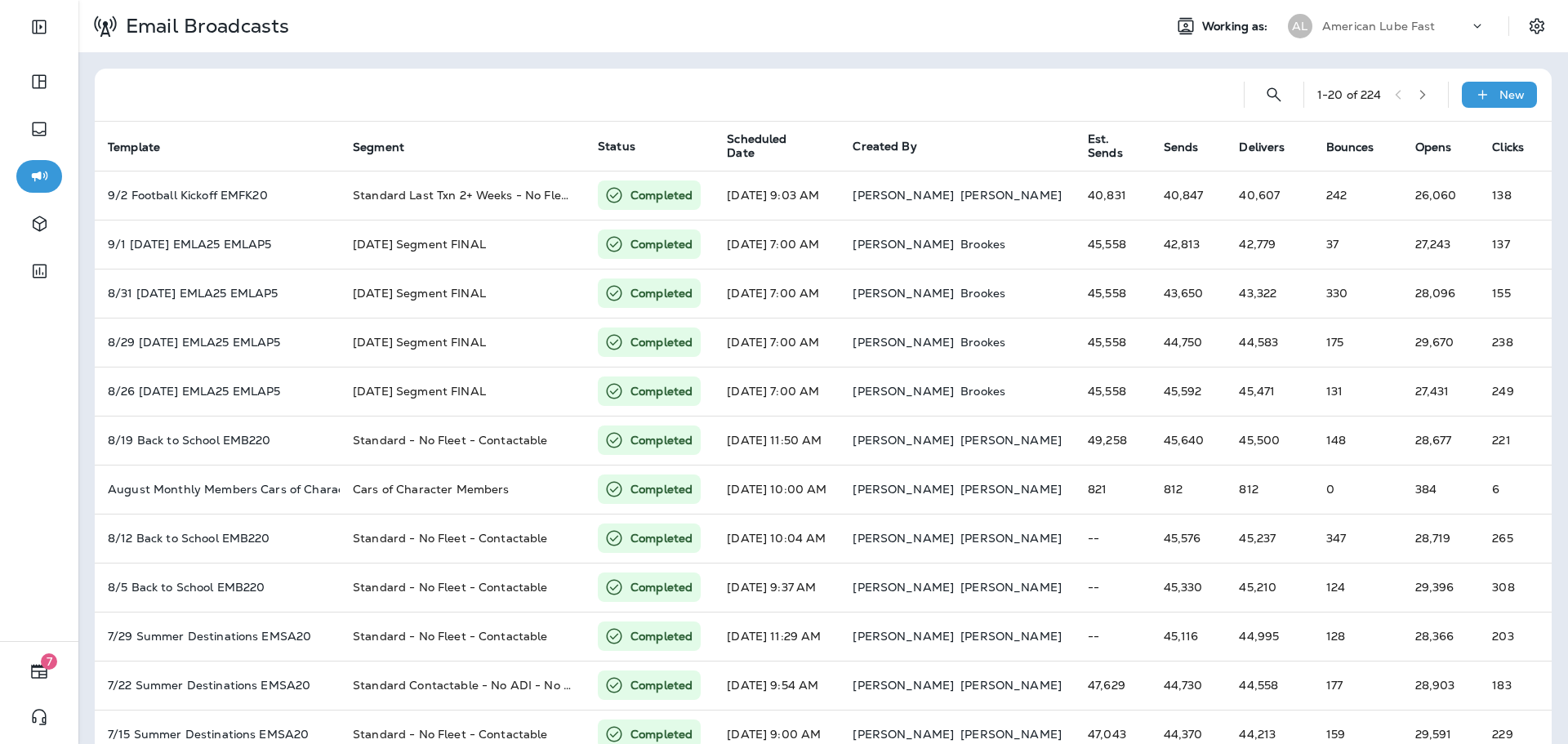
click at [1420, 28] on div "American Lube Fast" at bounding box center [1394, 25] width 147 height 25
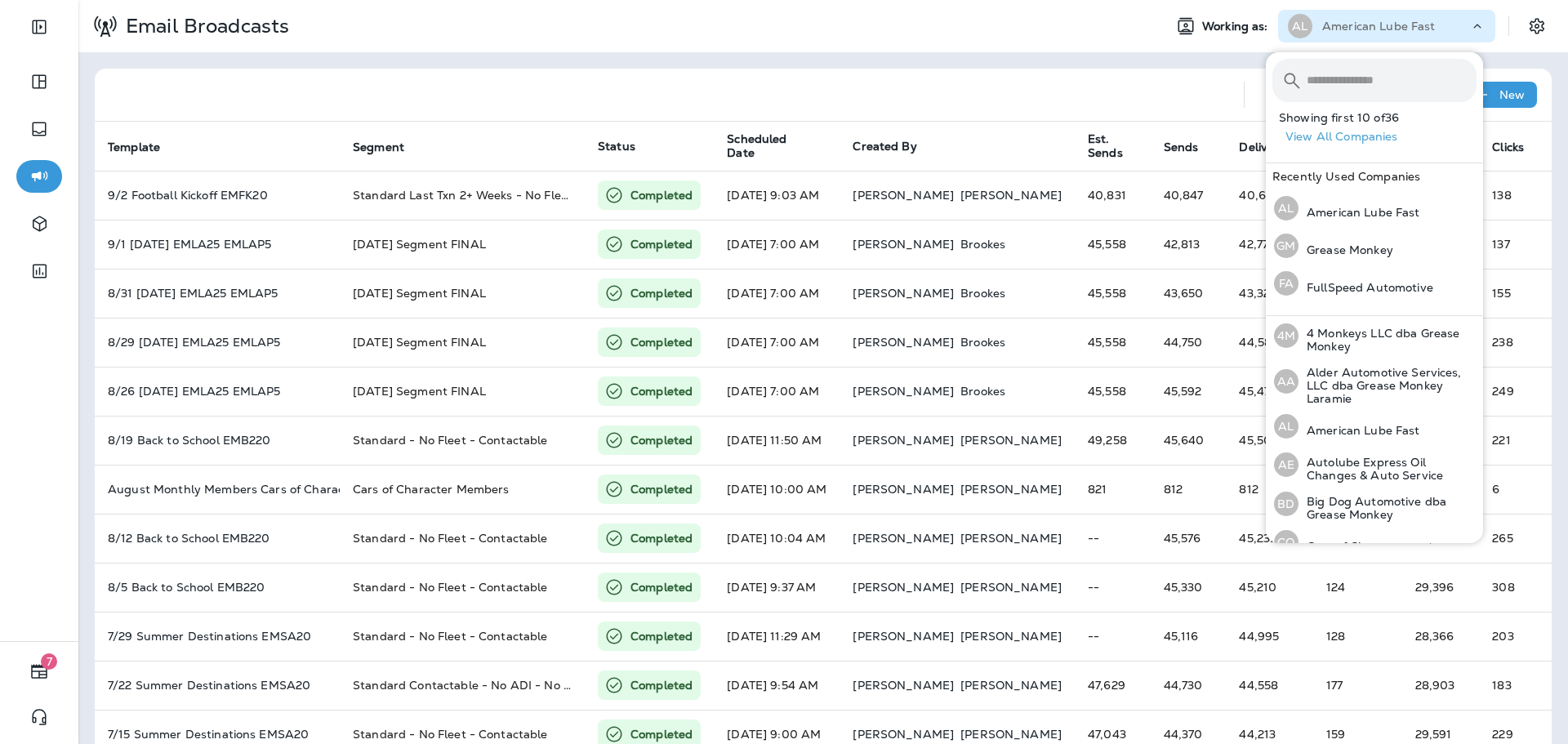
click at [1404, 73] on input "text" at bounding box center [1391, 81] width 170 height 44
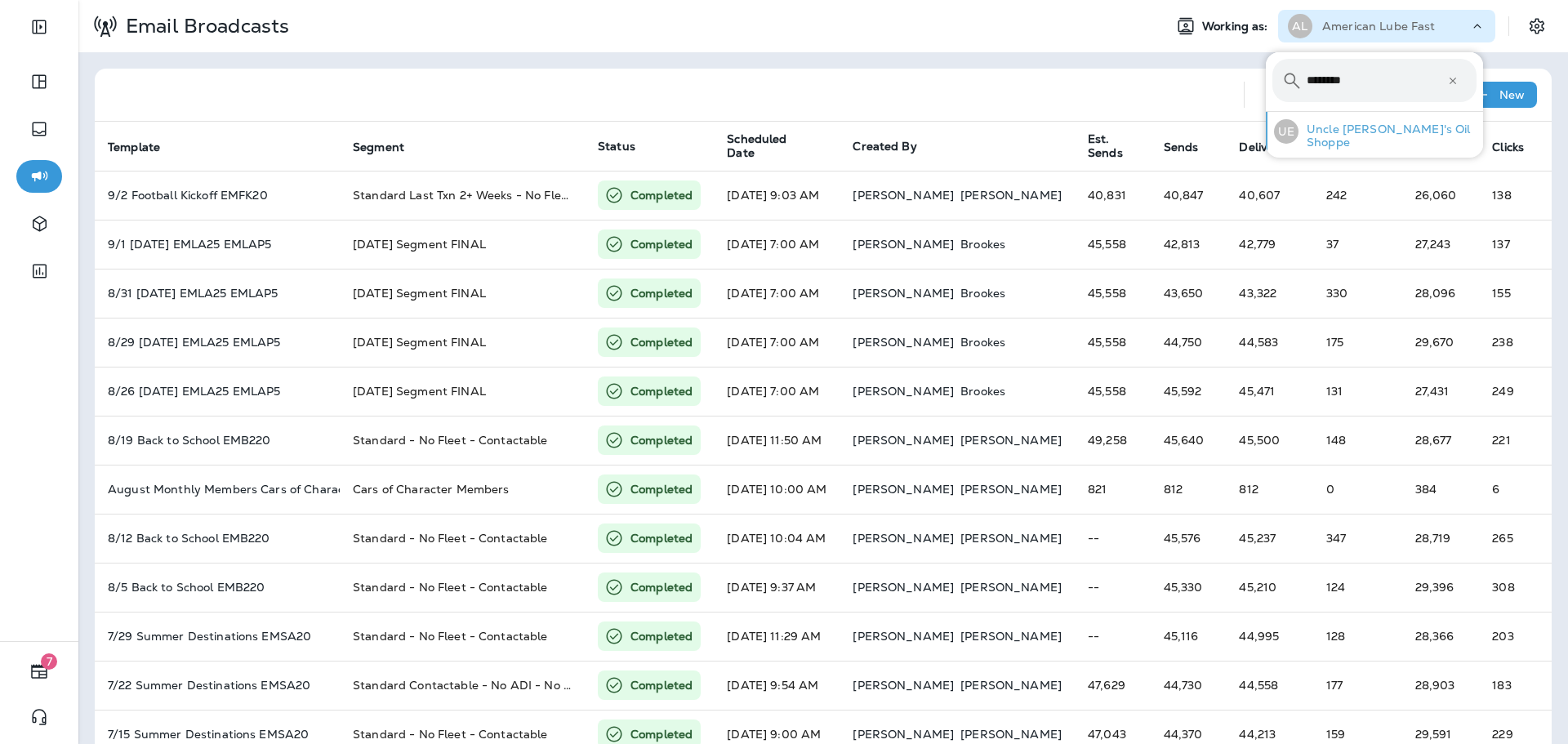
type input "********"
click at [1417, 123] on div "UE Uncle [PERSON_NAME]'s Oil Shoppe" at bounding box center [1374, 131] width 216 height 39
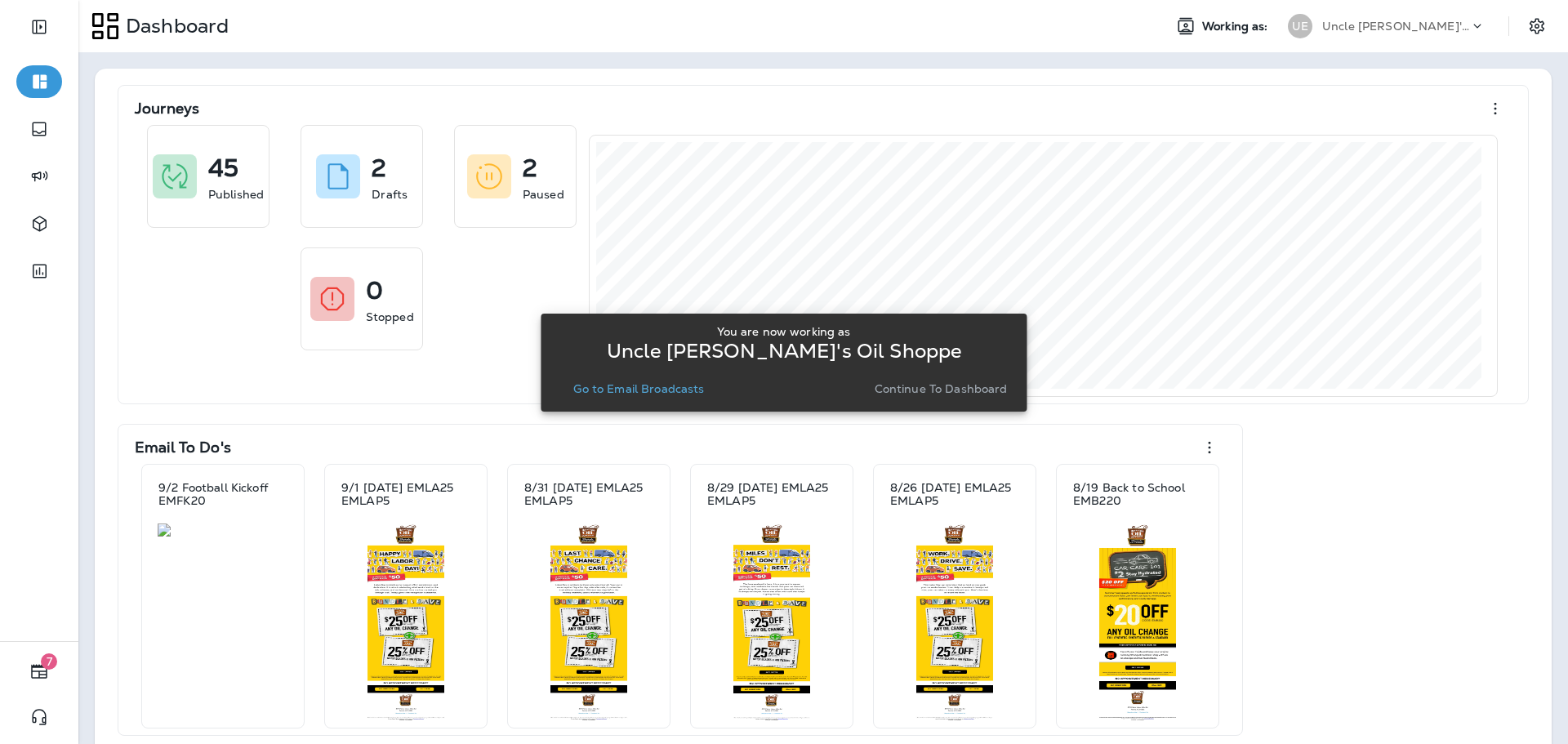
click at [648, 392] on p "Go to Email Broadcasts" at bounding box center [639, 389] width 131 height 13
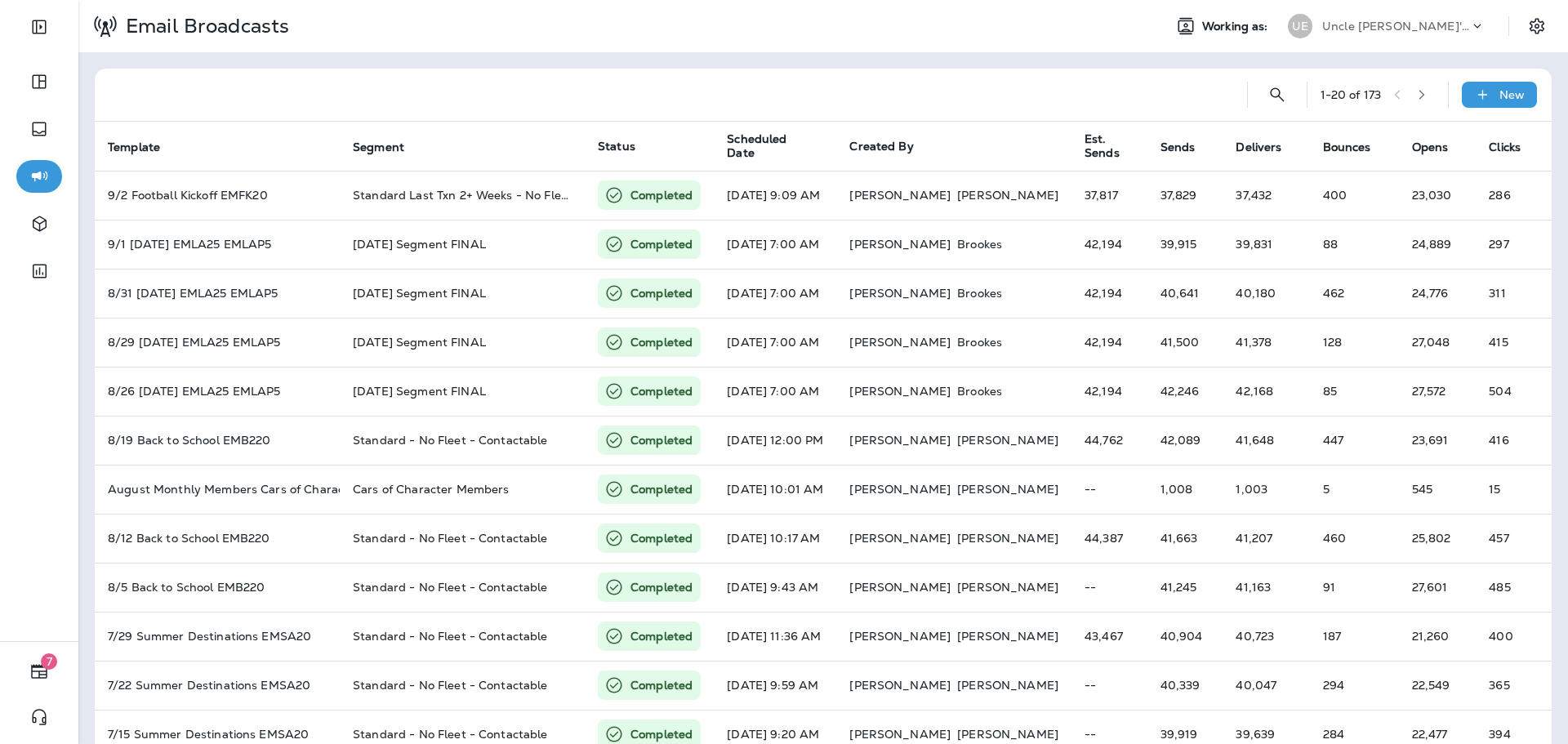
click at [1411, 18] on div "Uncle [PERSON_NAME]'s Oil Shoppe" at bounding box center [1394, 25] width 147 height 25
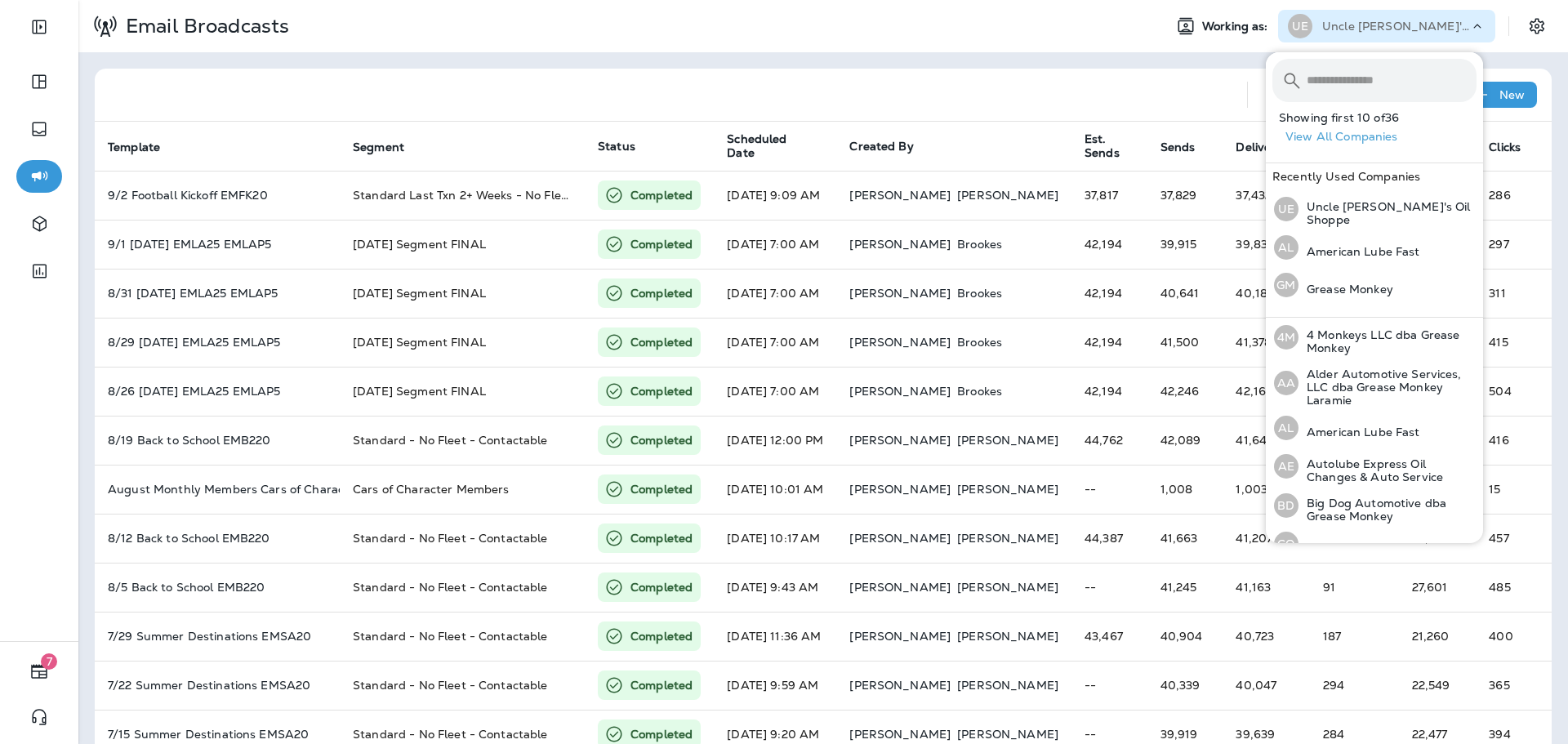
click at [1394, 67] on input "text" at bounding box center [1391, 81] width 170 height 44
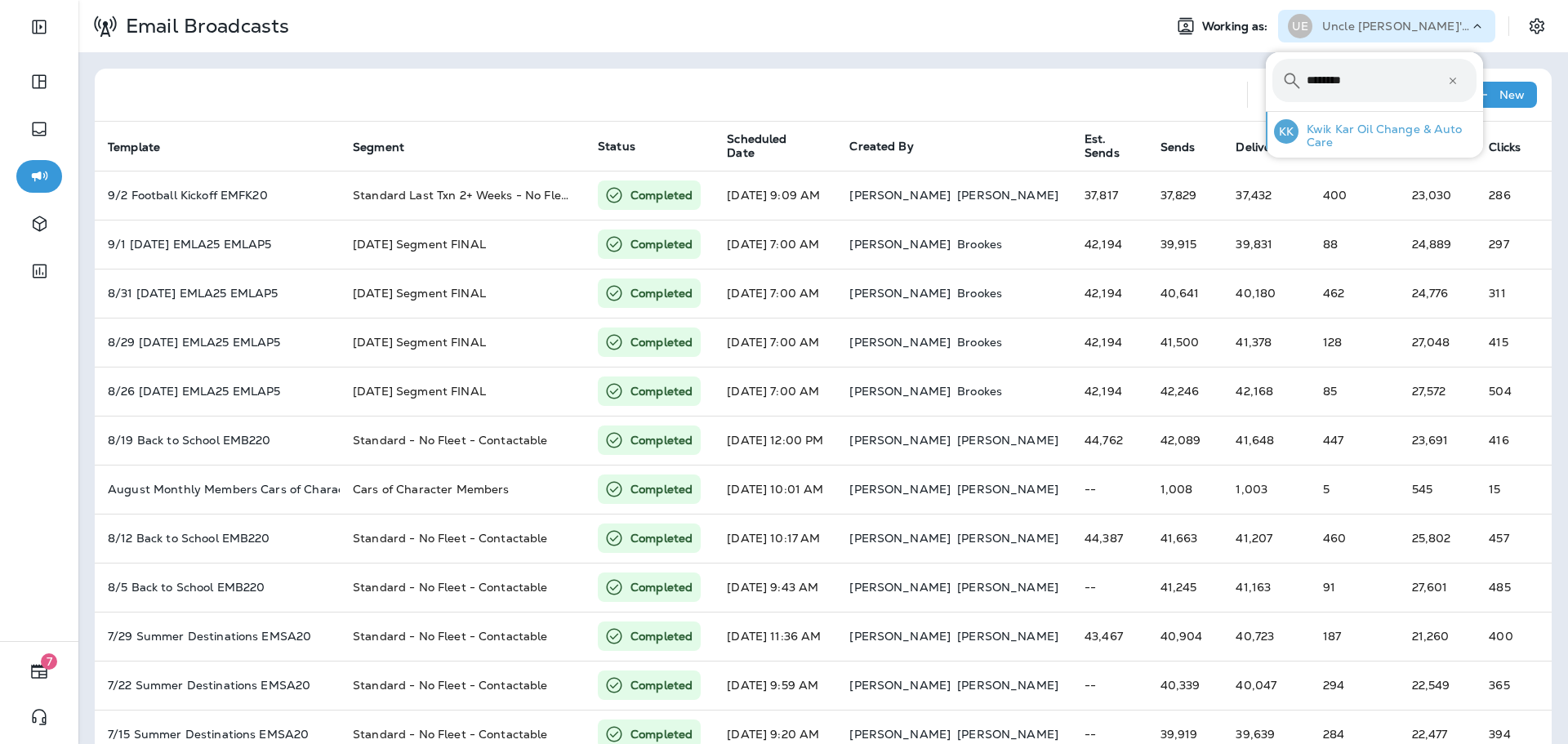
type input "********"
click at [1395, 120] on div "KK Kwik Kar Oil Change & Auto Care" at bounding box center [1374, 131] width 216 height 39
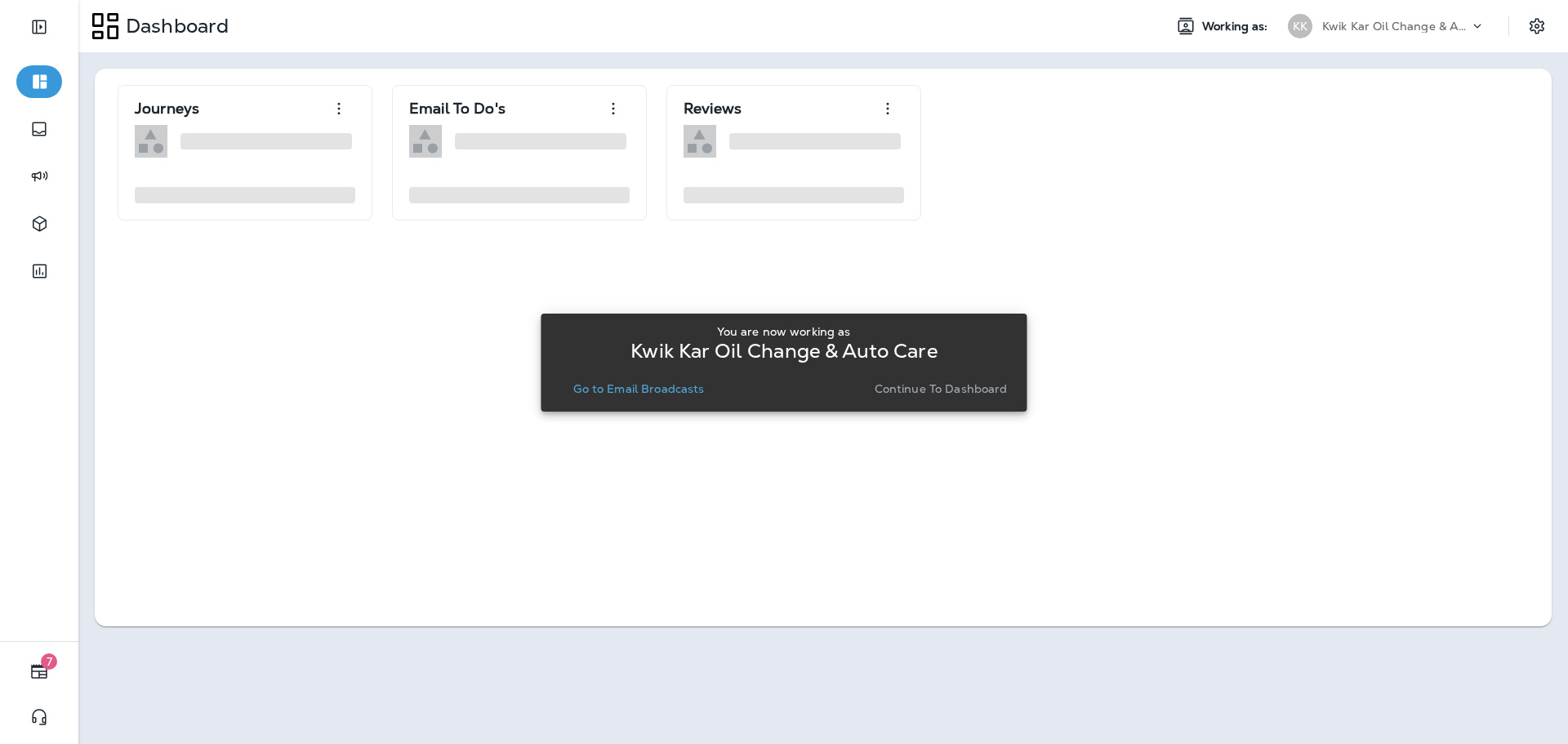
click at [650, 393] on p "Go to Email Broadcasts" at bounding box center [639, 389] width 131 height 13
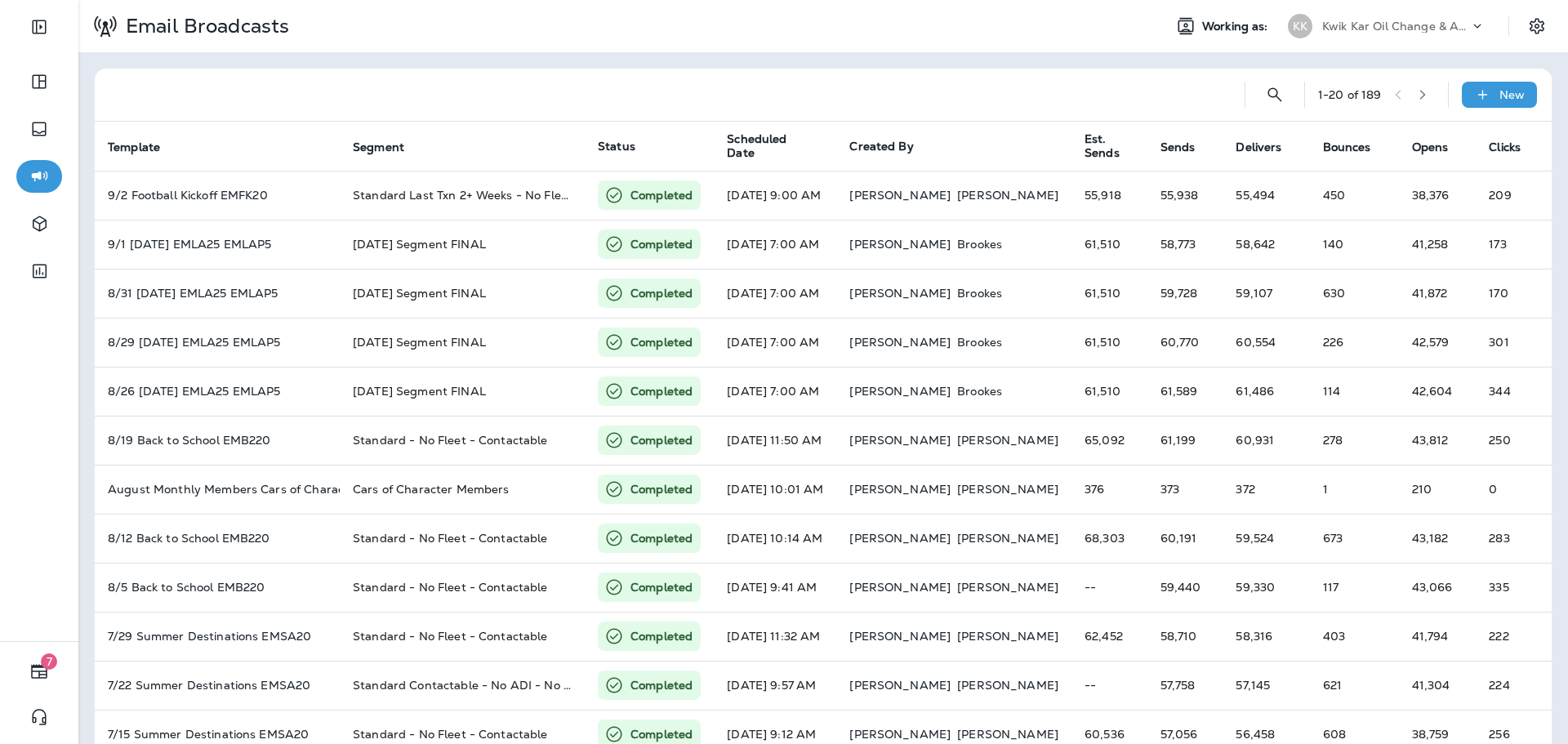
click at [1422, 19] on div "Kwik Kar Oil Change & Auto Care" at bounding box center [1394, 25] width 147 height 25
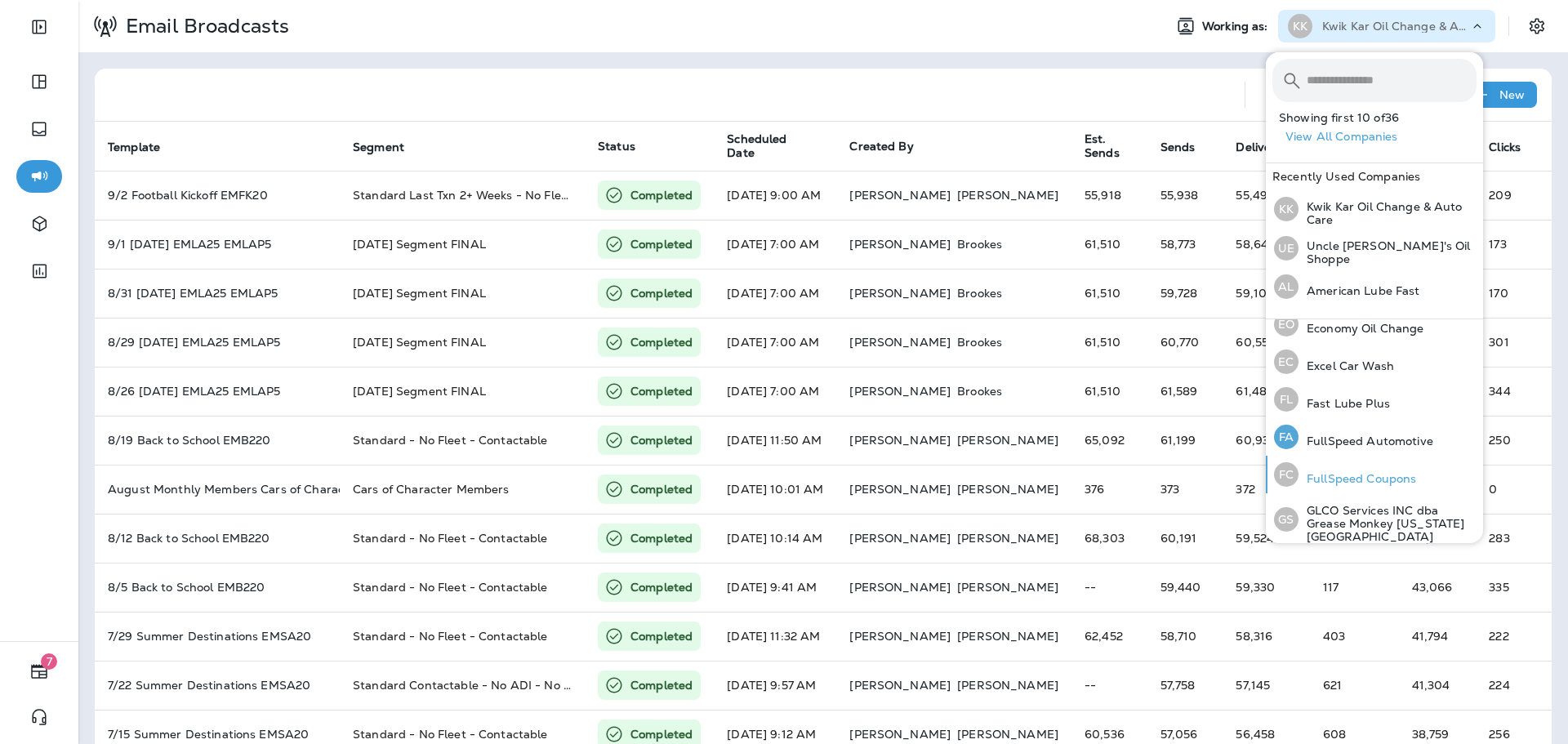
scroll to position [327, 0]
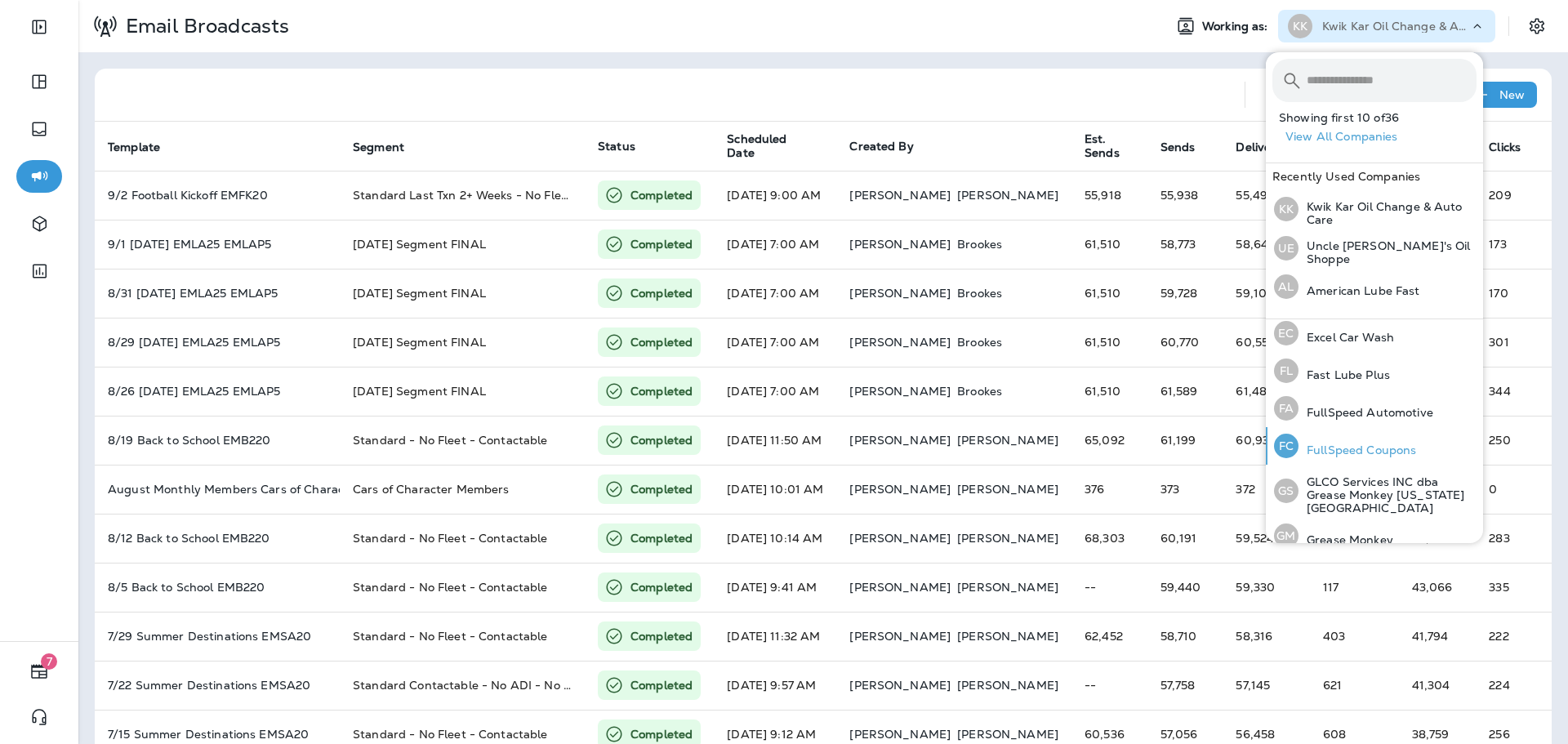
click at [1395, 457] on div "FC FullSpeed Coupons" at bounding box center [1344, 445] width 155 height 37
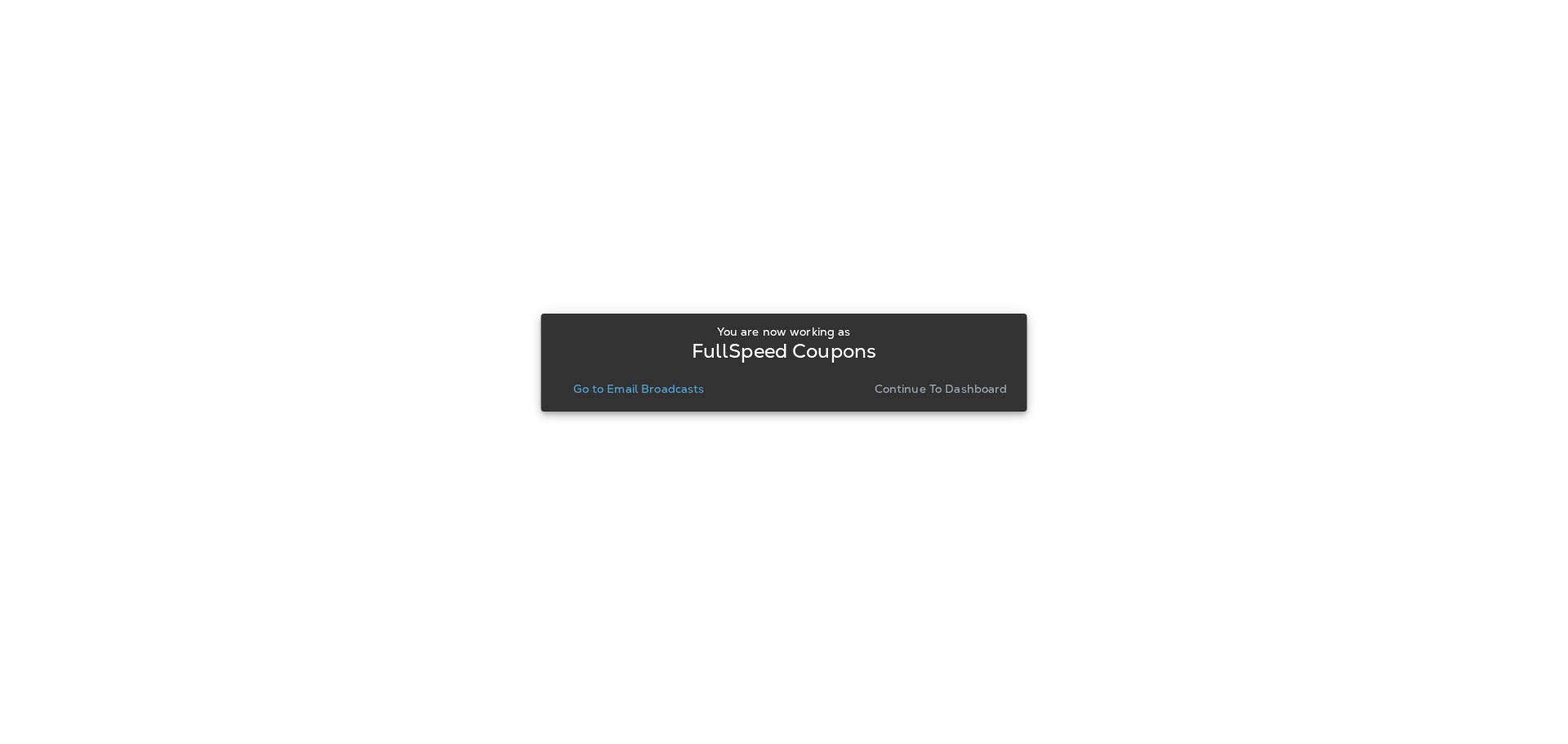
click at [647, 385] on p "Go to Email Broadcasts" at bounding box center [639, 389] width 131 height 13
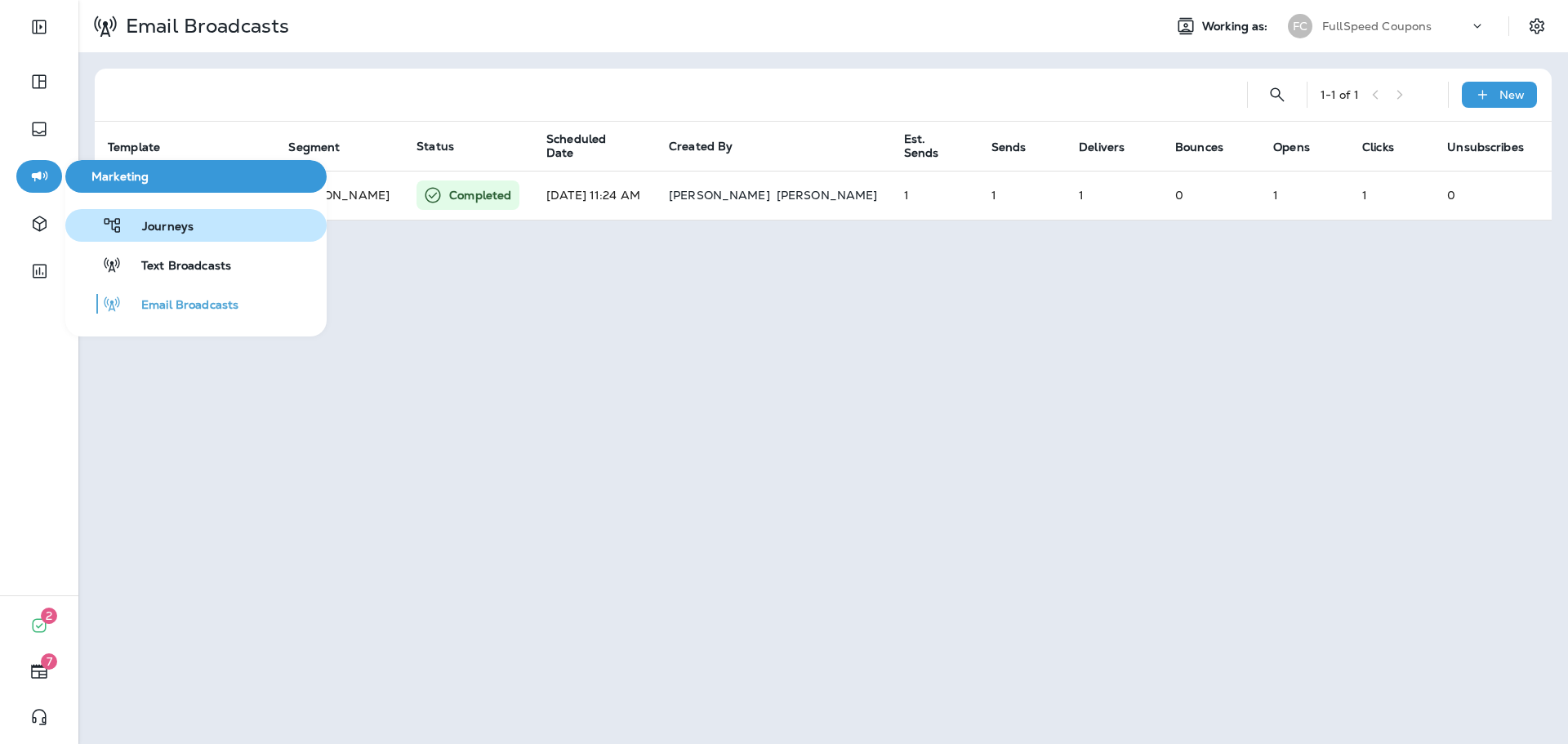
click at [200, 233] on button "Journeys" at bounding box center [196, 226] width 261 height 33
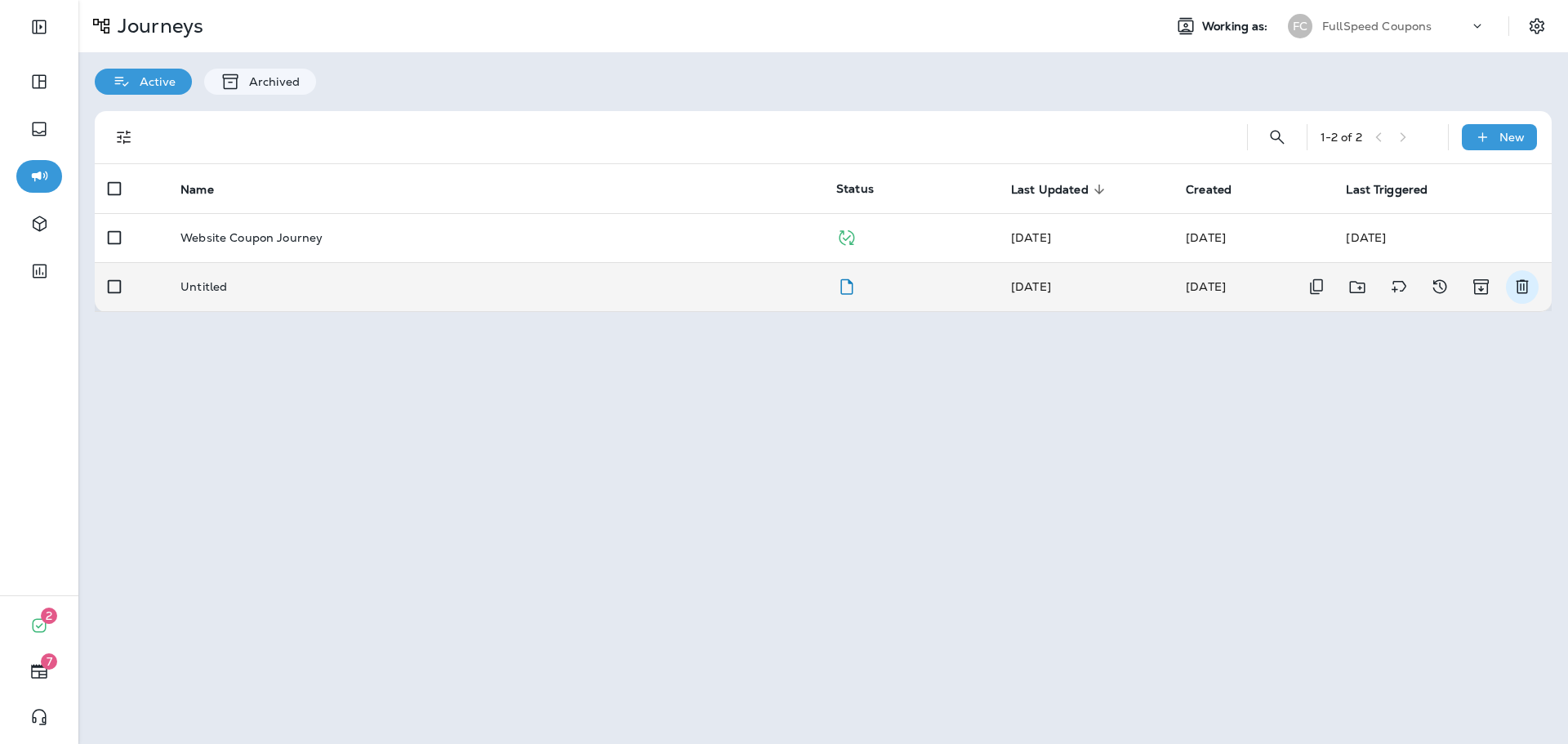
click at [1513, 283] on icon "Delete" at bounding box center [1522, 287] width 20 height 20
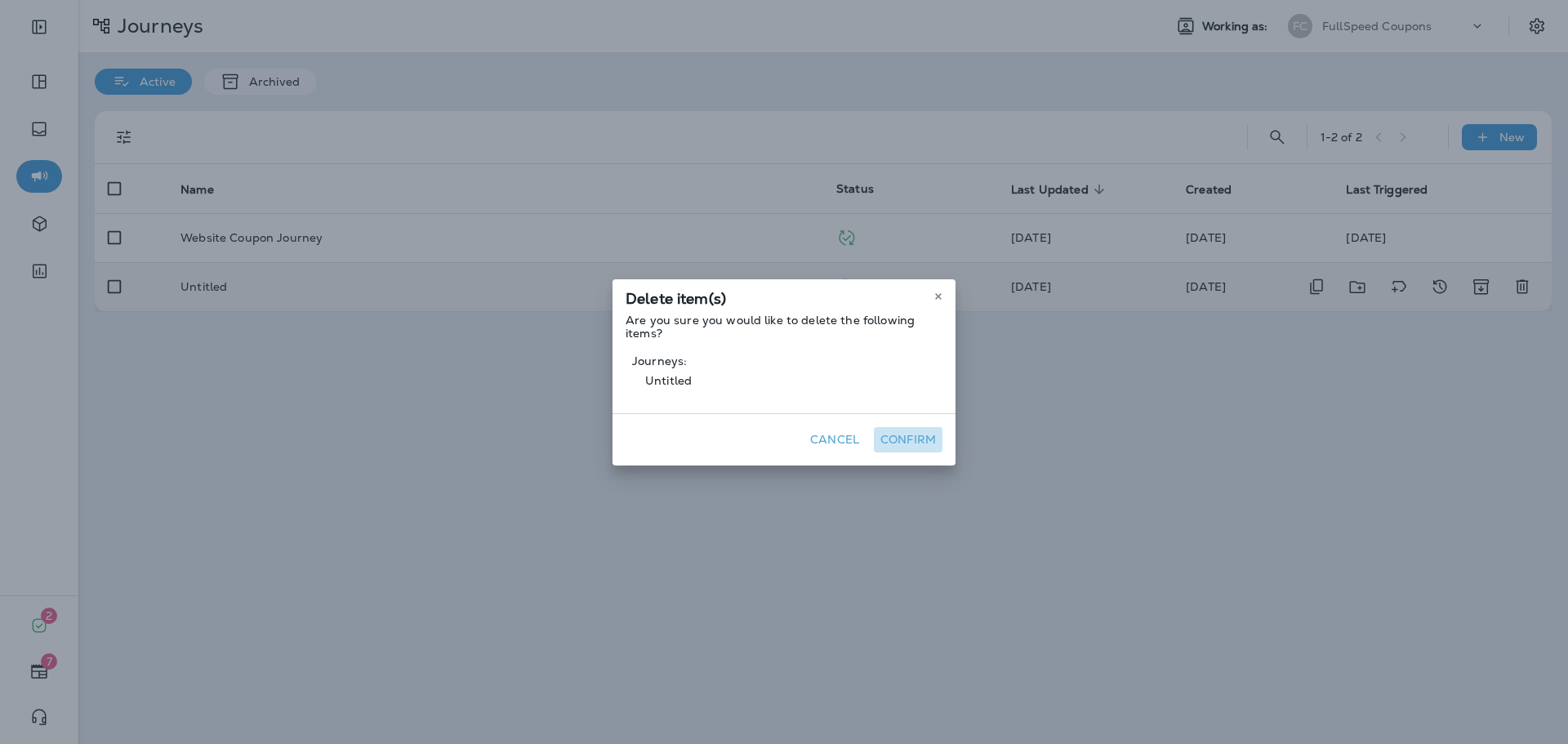
click at [912, 443] on button "Confirm" at bounding box center [907, 440] width 68 height 25
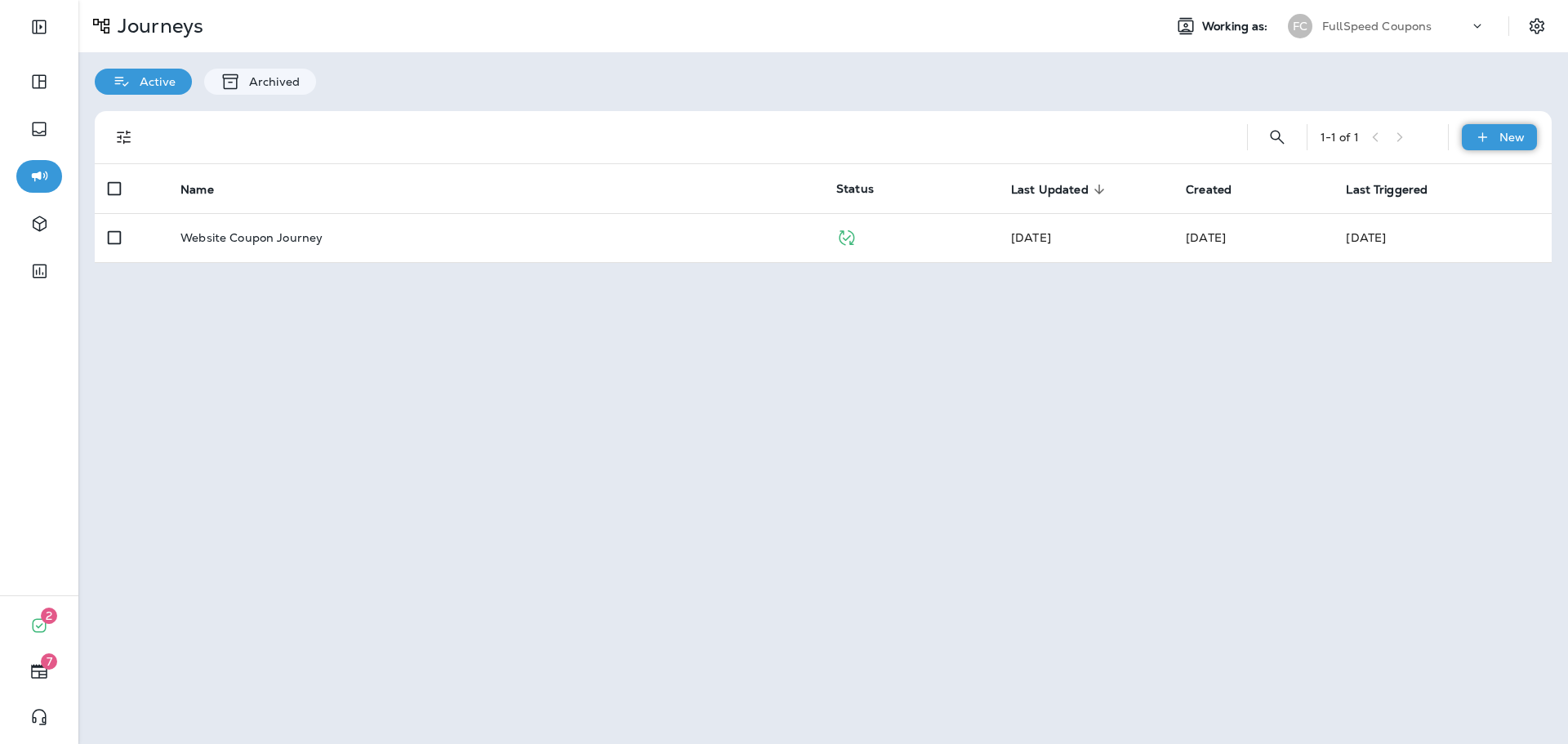
click at [1499, 135] on p "New" at bounding box center [1512, 138] width 25 height 13
click at [1478, 166] on button "New Journey" at bounding box center [1472, 176] width 128 height 39
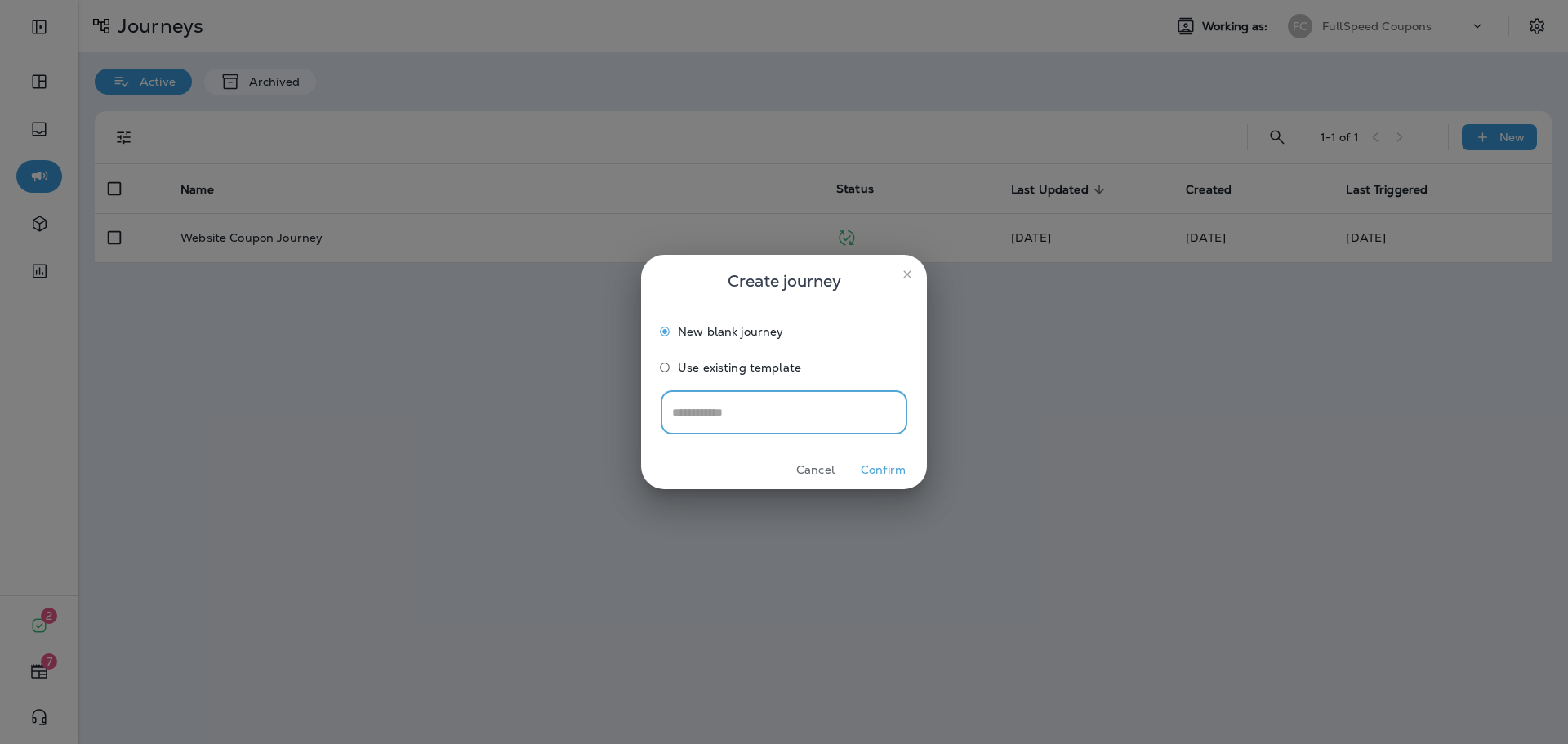
click at [782, 418] on input "text" at bounding box center [784, 413] width 247 height 44
type input "**********"
click at [894, 475] on button "Confirm" at bounding box center [883, 470] width 61 height 25
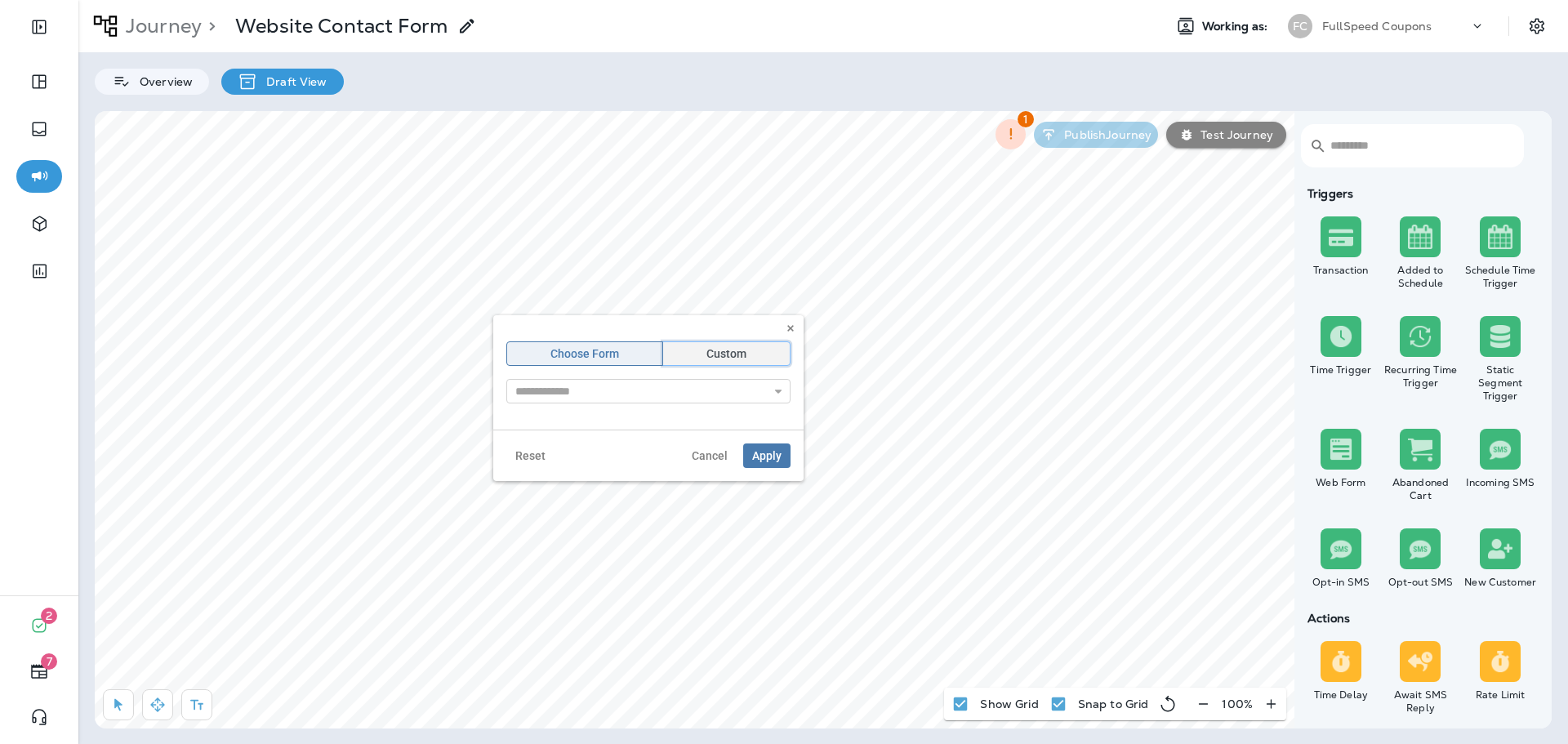
click at [752, 352] on button "Custom" at bounding box center [726, 353] width 128 height 25
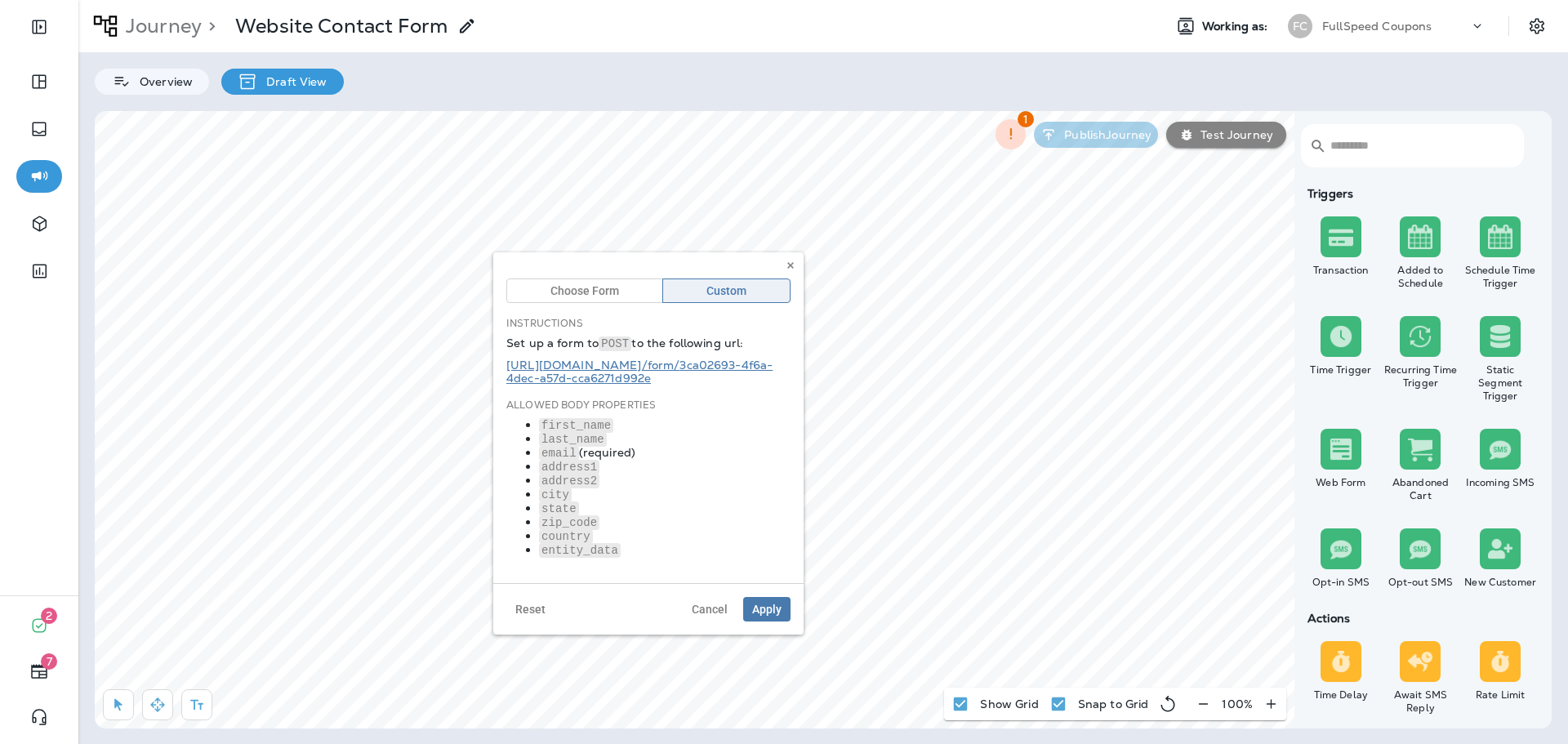
drag, startPoint x: 627, startPoint y: 366, endPoint x: 573, endPoint y: 385, distance: 57.2
click at [568, 388] on div "Choose Form Custom Instructions Set up a form to POST to the following url: [UR…" at bounding box center [648, 412] width 284 height 291
drag, startPoint x: 688, startPoint y: 380, endPoint x: 496, endPoint y: 370, distance: 192.3
click at [496, 370] on div "Choose Form Custom Instructions Set up a form to POST to the following url: [UR…" at bounding box center [648, 417] width 310 height 331
copy link "[URL][DOMAIN_NAME] /form/ 3ca02693-4f6a-4dec-a57d-cca6271d992e"
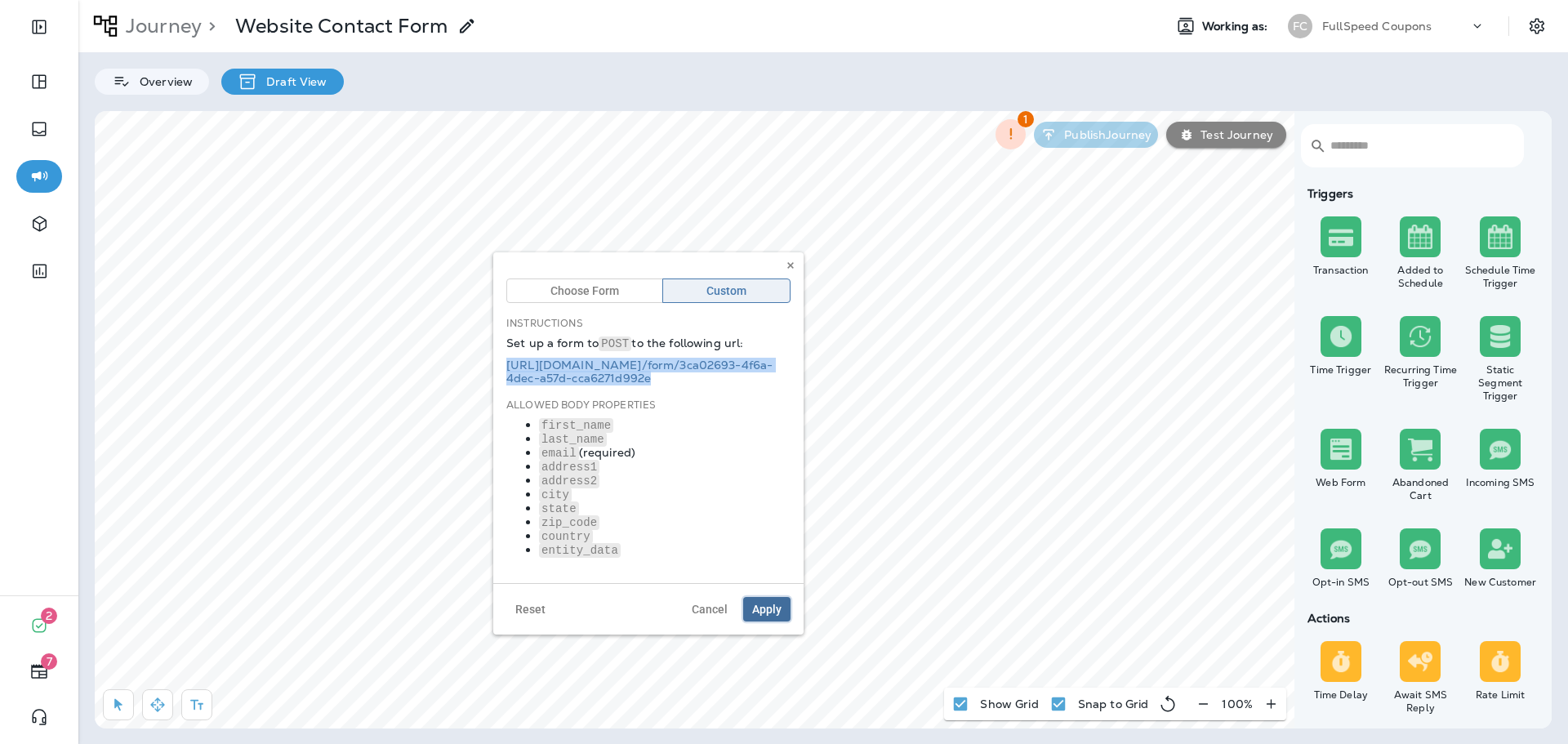
click at [760, 614] on span "Apply" at bounding box center [766, 609] width 29 height 12
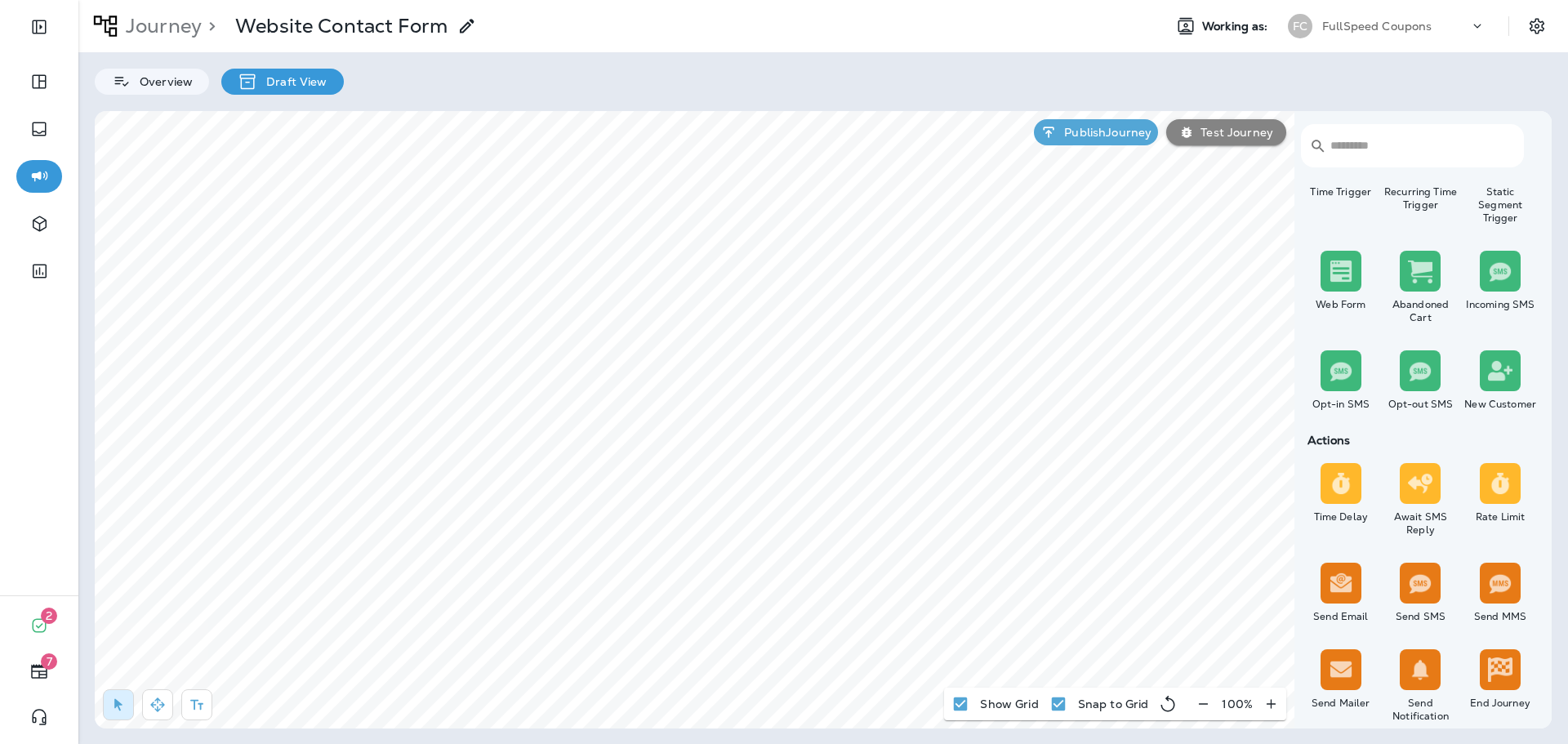
scroll to position [327, 0]
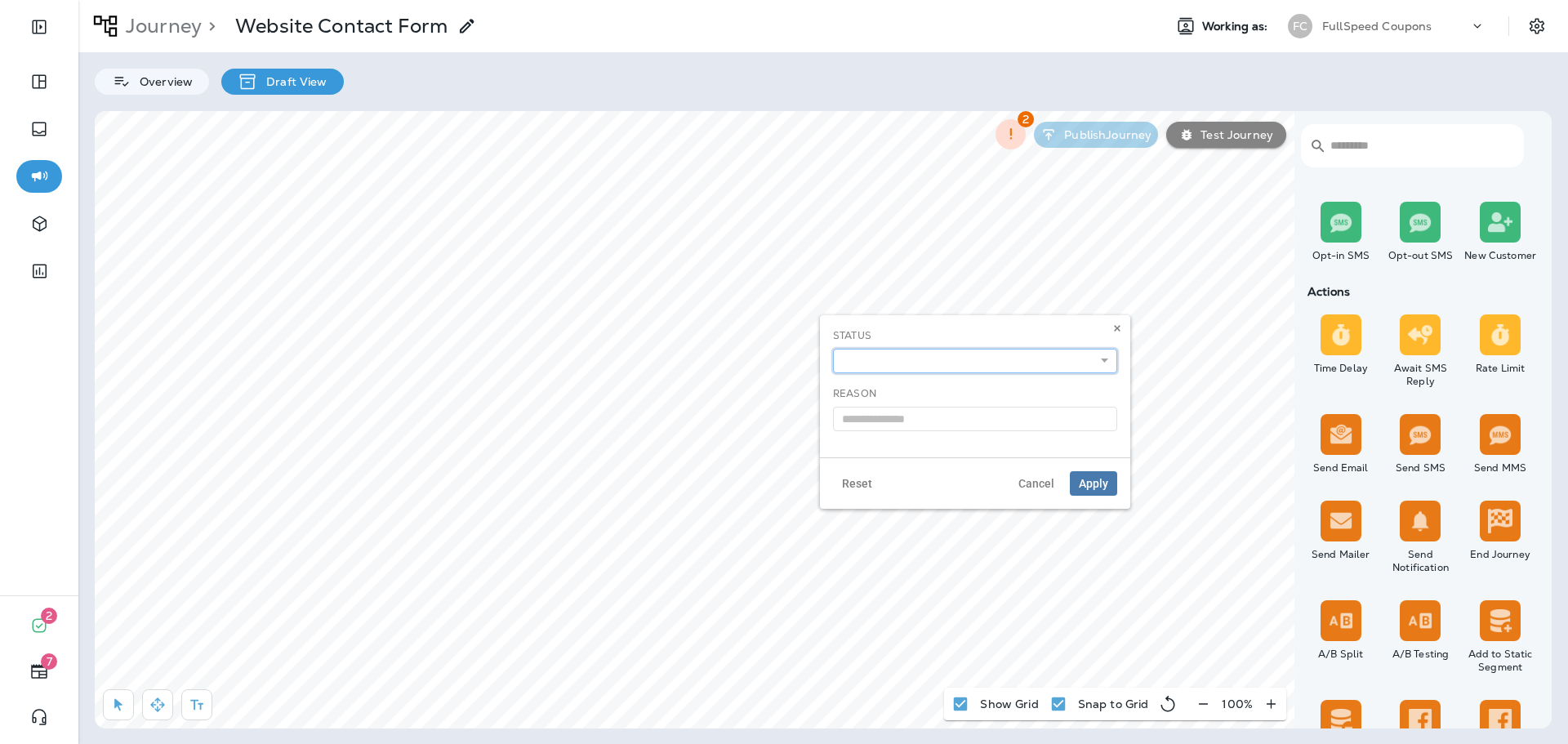
click at [877, 366] on select "**********" at bounding box center [975, 361] width 284 height 25
select select "**********"
click at [833, 349] on select "**********" at bounding box center [975, 361] width 284 height 25
click at [1090, 484] on span "Apply" at bounding box center [1093, 484] width 29 height 12
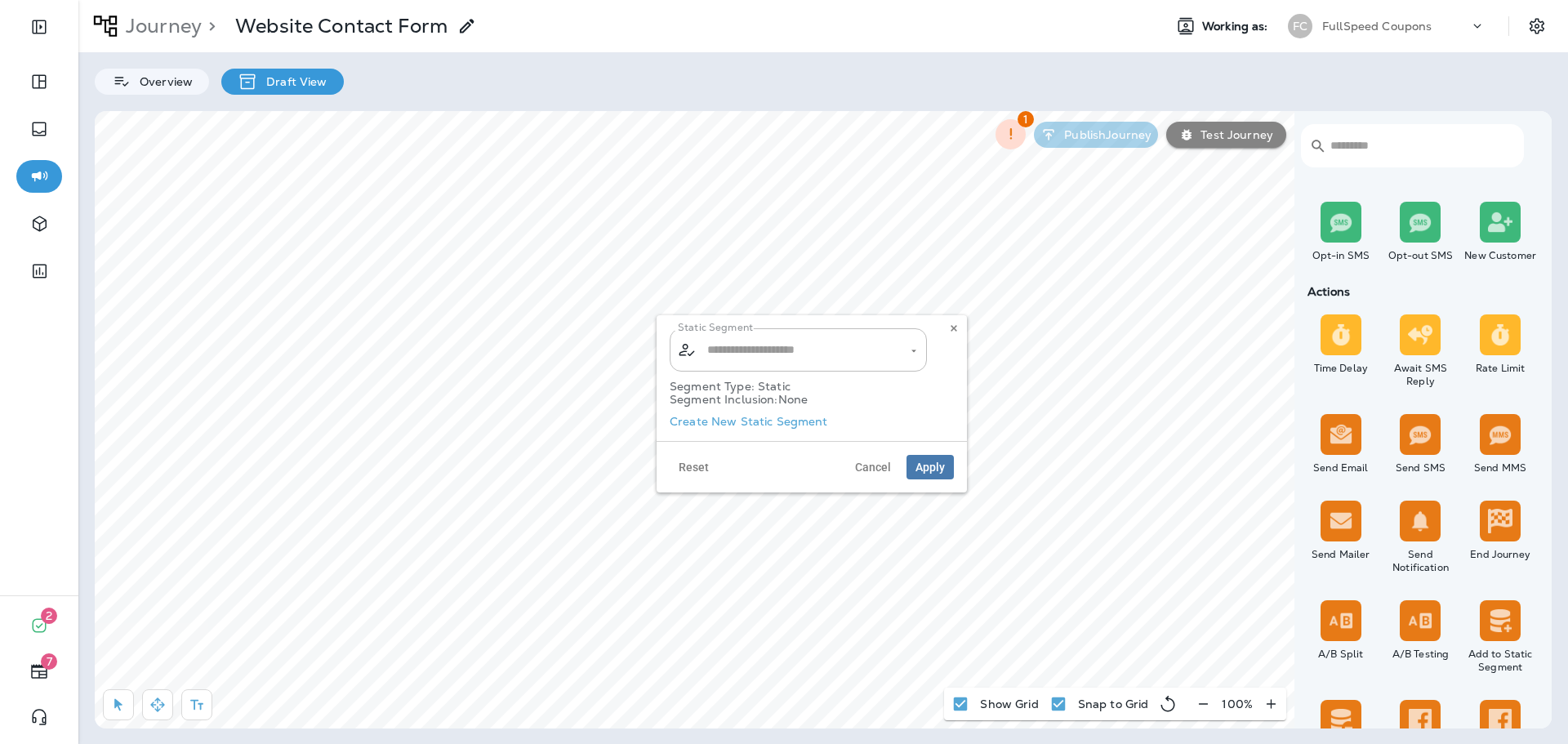
click at [775, 426] on label "Create New Static Segment" at bounding box center [749, 422] width 158 height 13
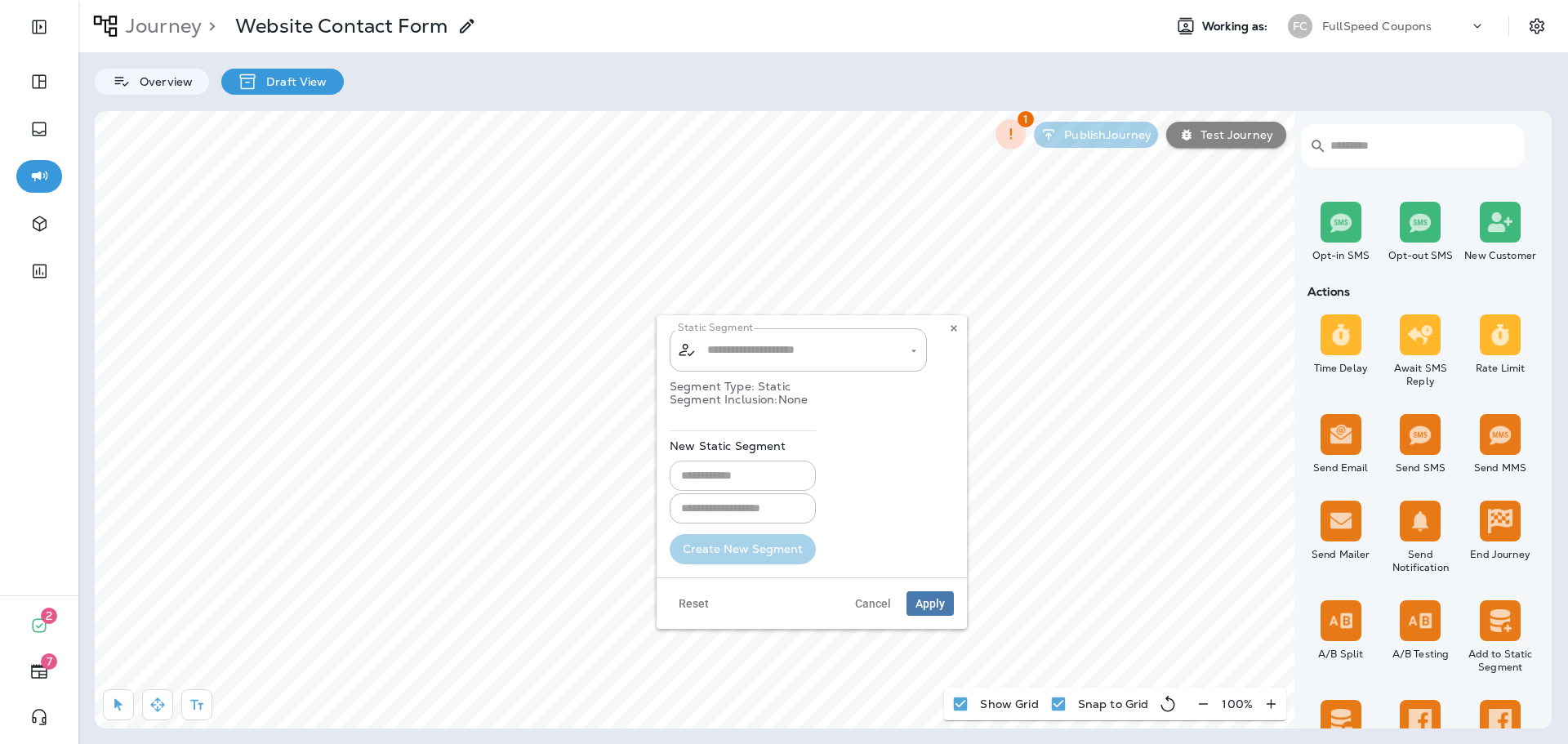
click at [768, 474] on input "text" at bounding box center [743, 475] width 147 height 30
click at [801, 472] on input "**********" at bounding box center [743, 475] width 147 height 30
click at [800, 472] on input "**********" at bounding box center [743, 475] width 147 height 30
type input "**********"
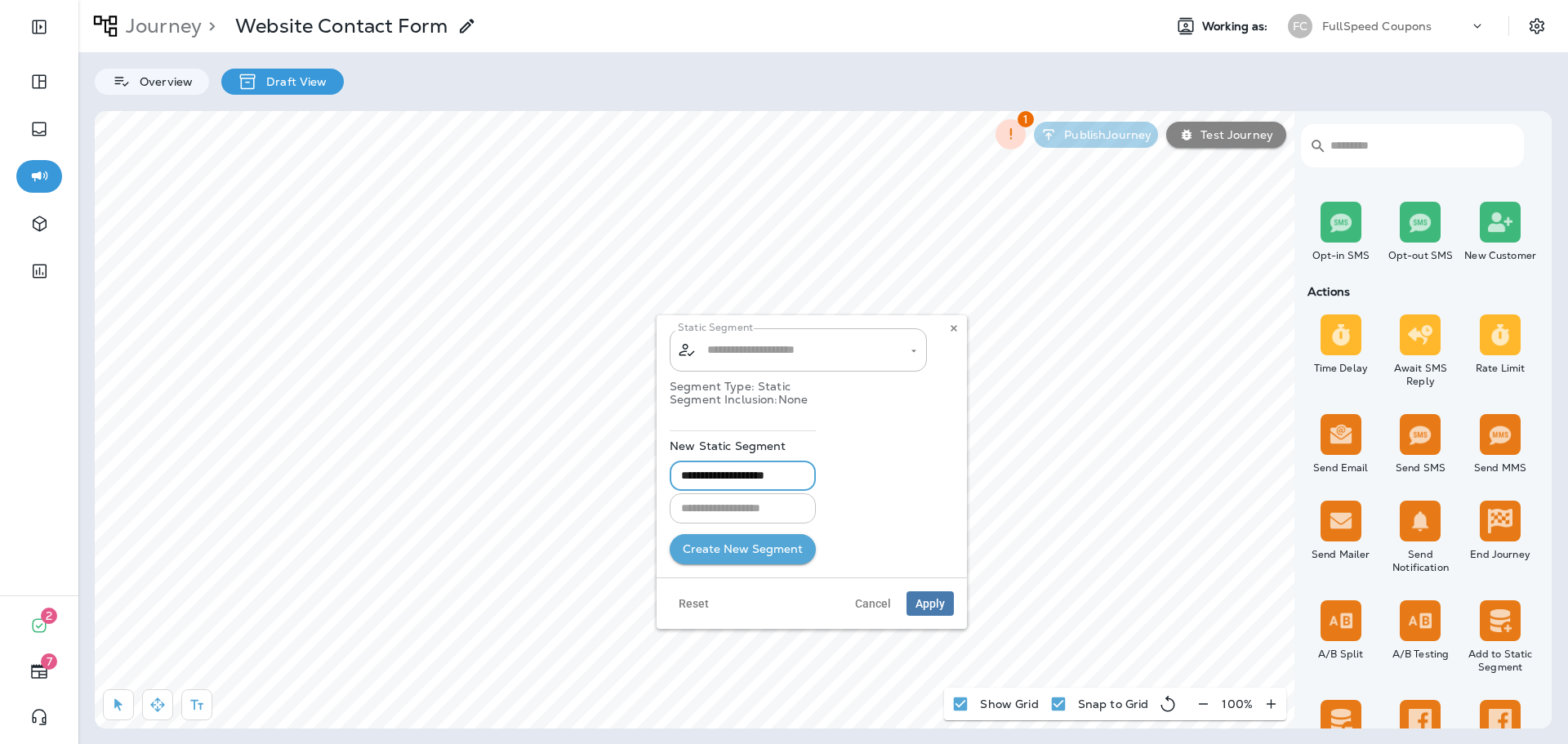
click at [762, 511] on input "text" at bounding box center [743, 508] width 147 height 30
paste input "**********"
type input "**********"
click at [902, 515] on div "**********" at bounding box center [812, 497] width 284 height 134
click at [784, 547] on button "Create New Segment" at bounding box center [743, 549] width 147 height 30
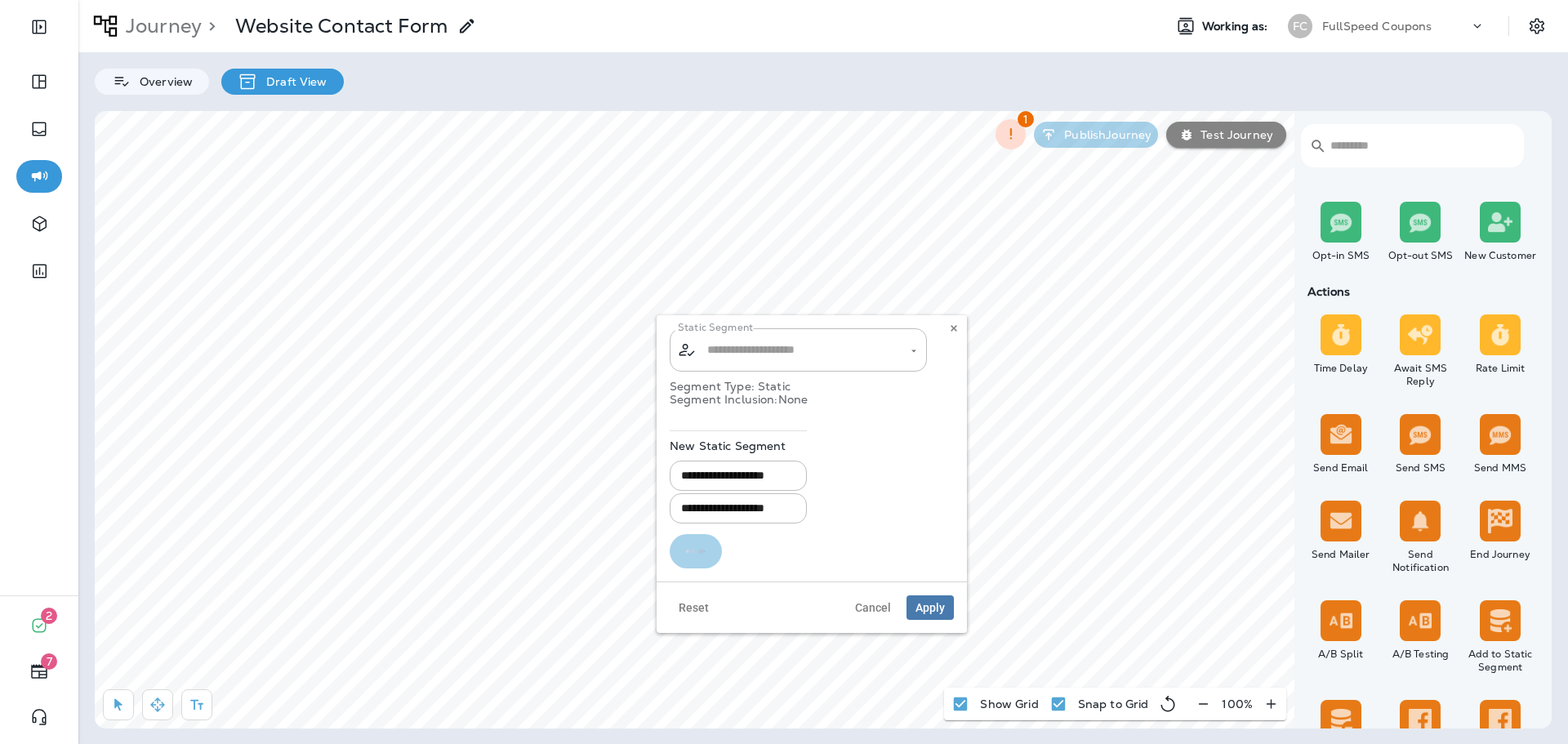
type input "**********"
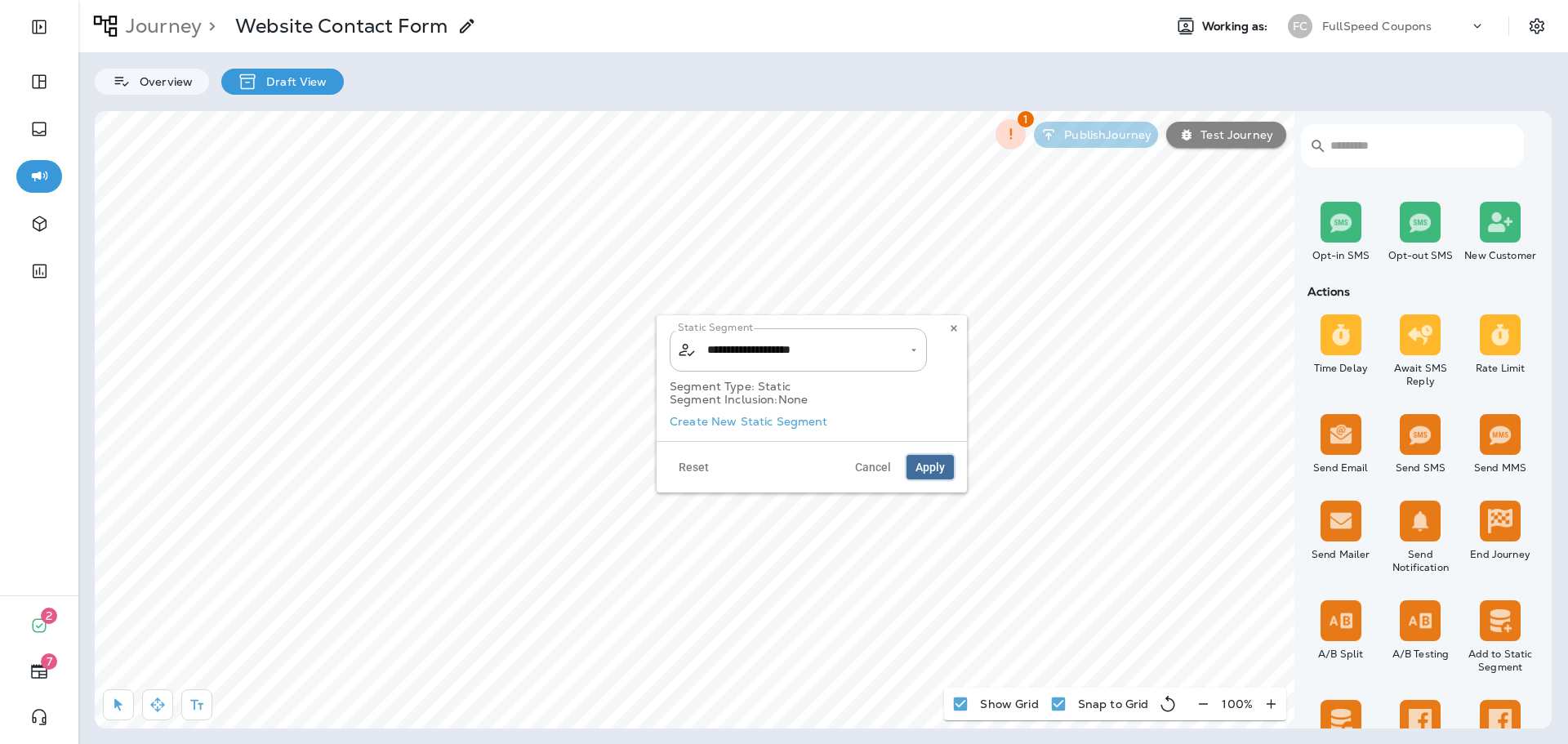
click at [919, 476] on button "Apply" at bounding box center [930, 467] width 47 height 25
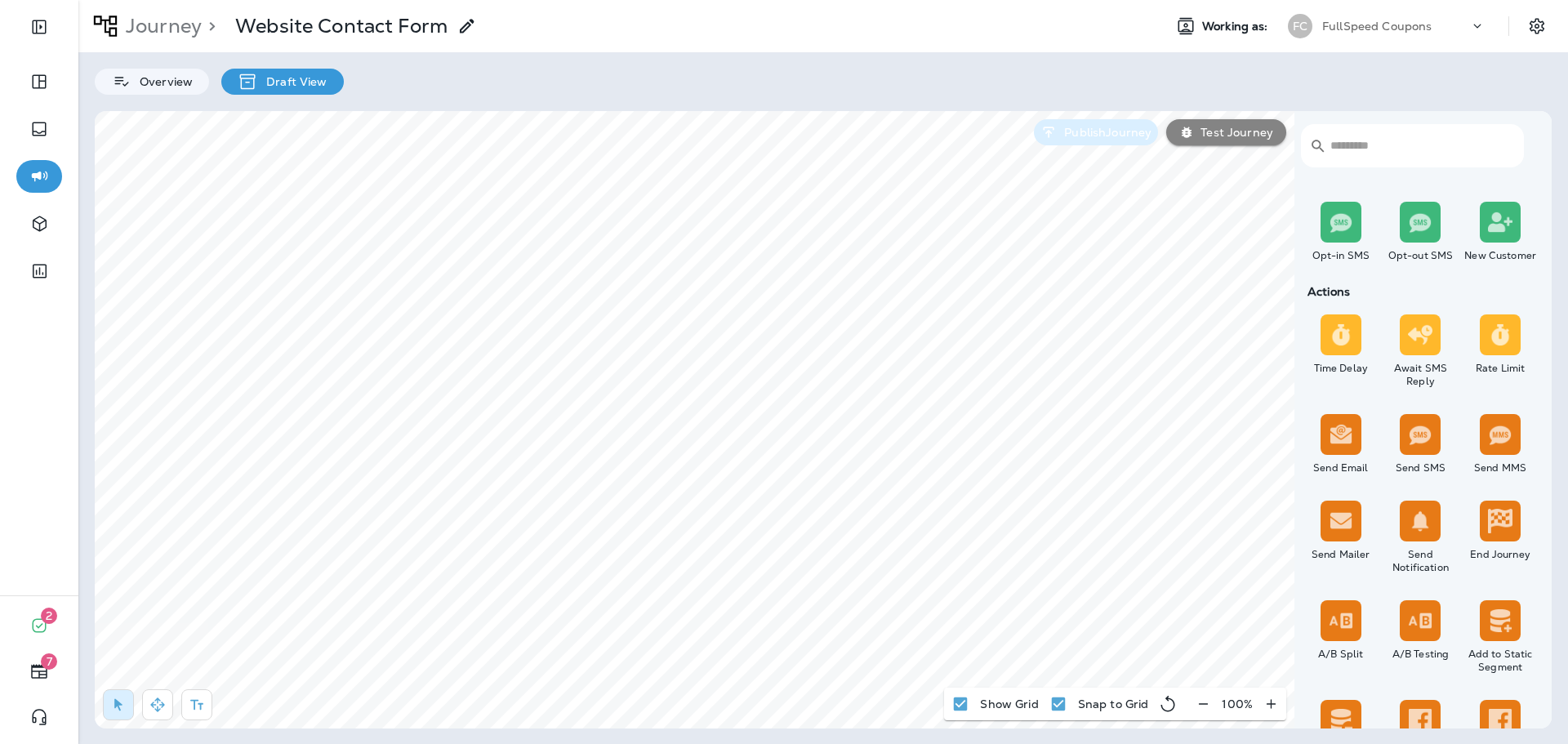
click at [1092, 145] on button "Publish Journey" at bounding box center [1096, 132] width 124 height 26
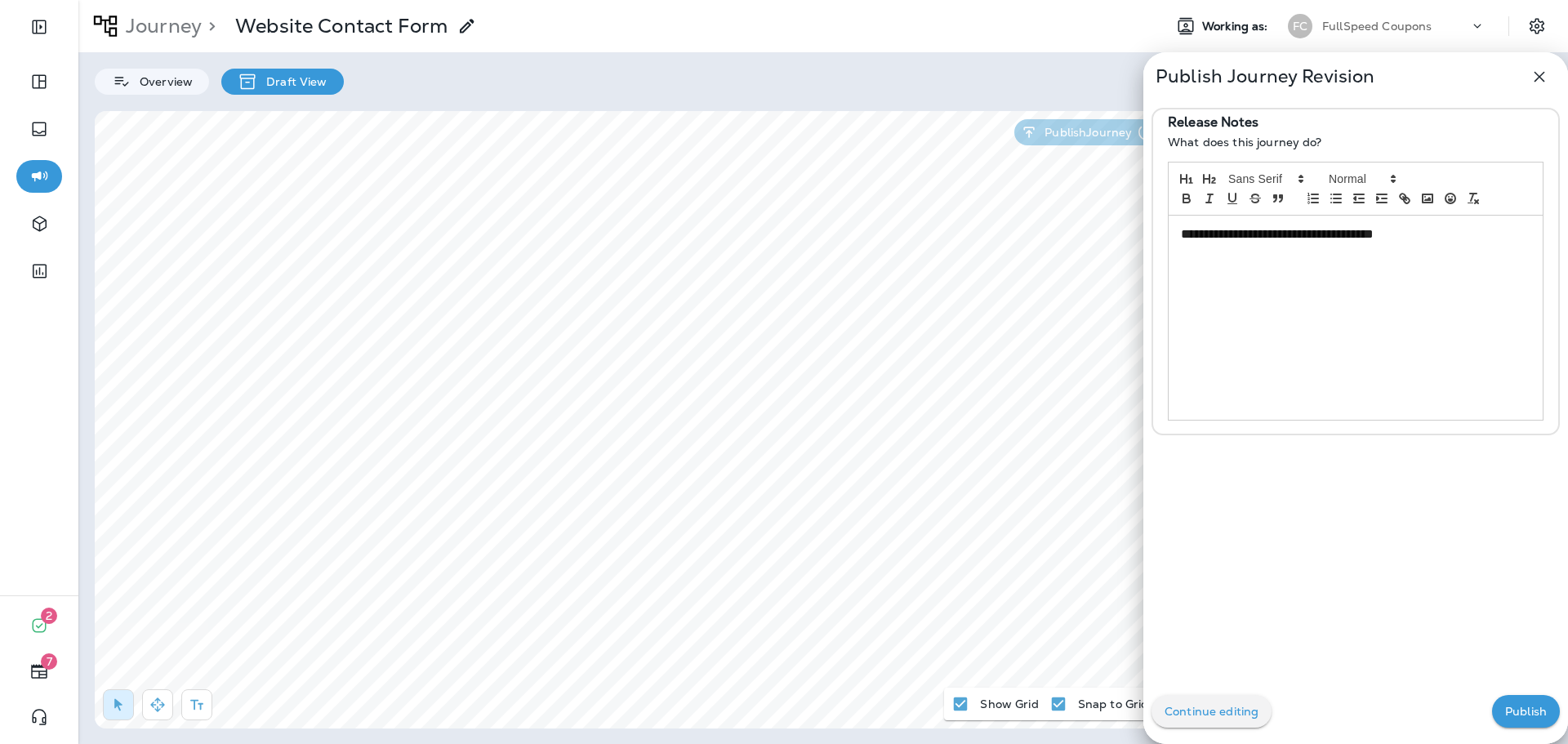
click at [1519, 713] on p "Publish" at bounding box center [1525, 711] width 42 height 13
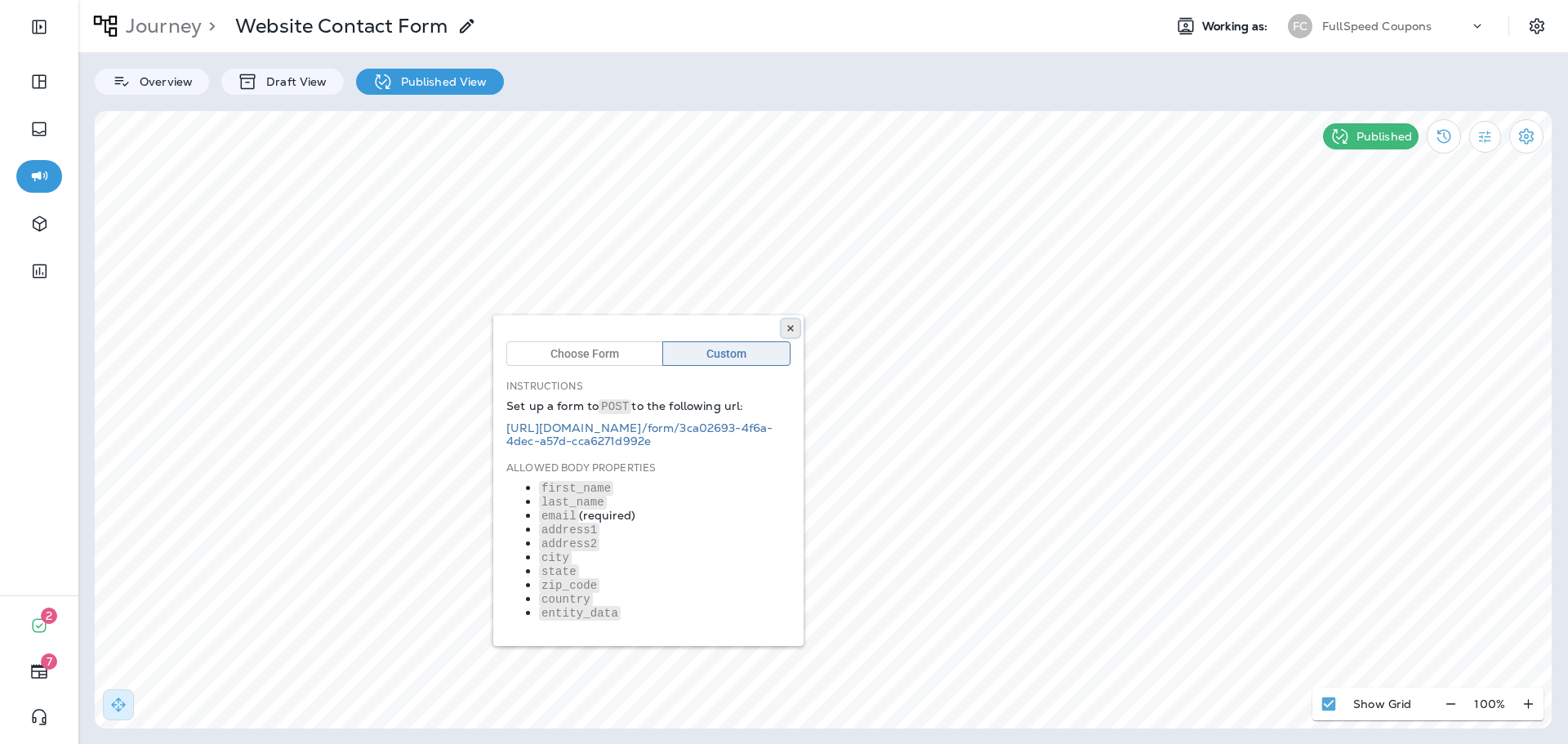
click at [787, 328] on icon at bounding box center [790, 328] width 10 height 10
